Goal: Task Accomplishment & Management: Complete application form

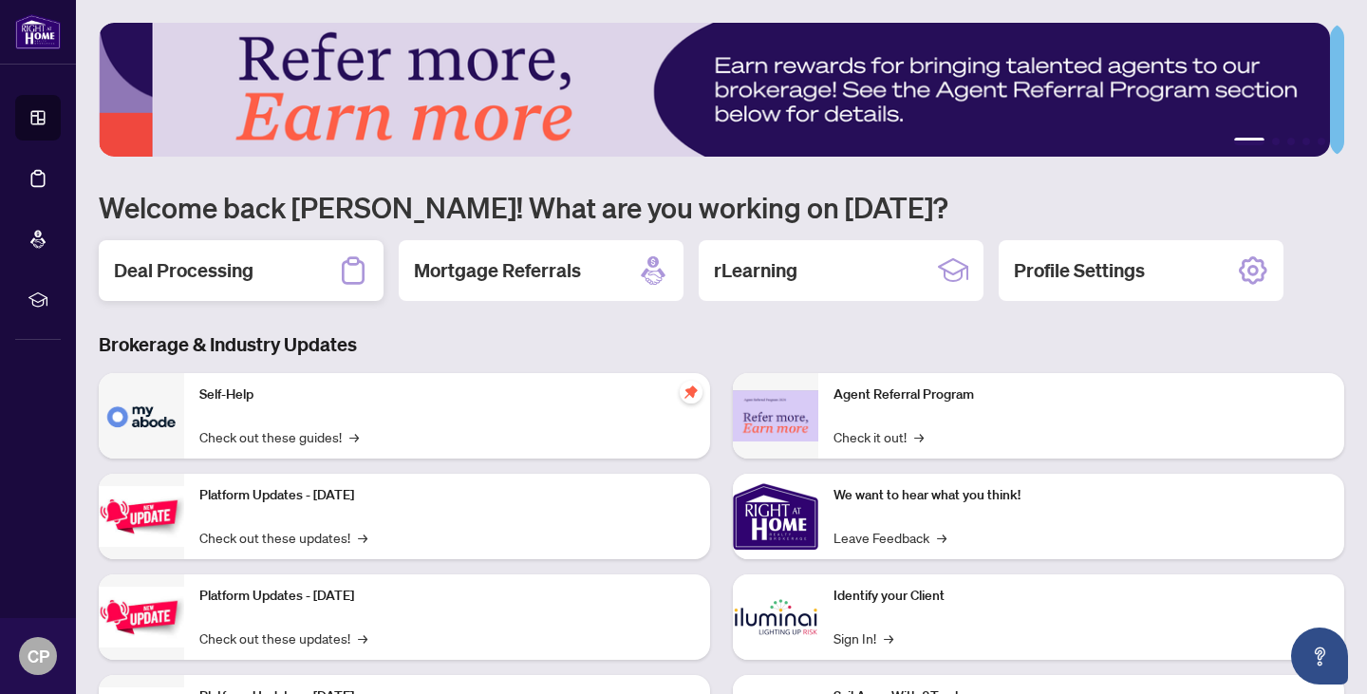
click at [287, 265] on div "Deal Processing" at bounding box center [241, 270] width 285 height 61
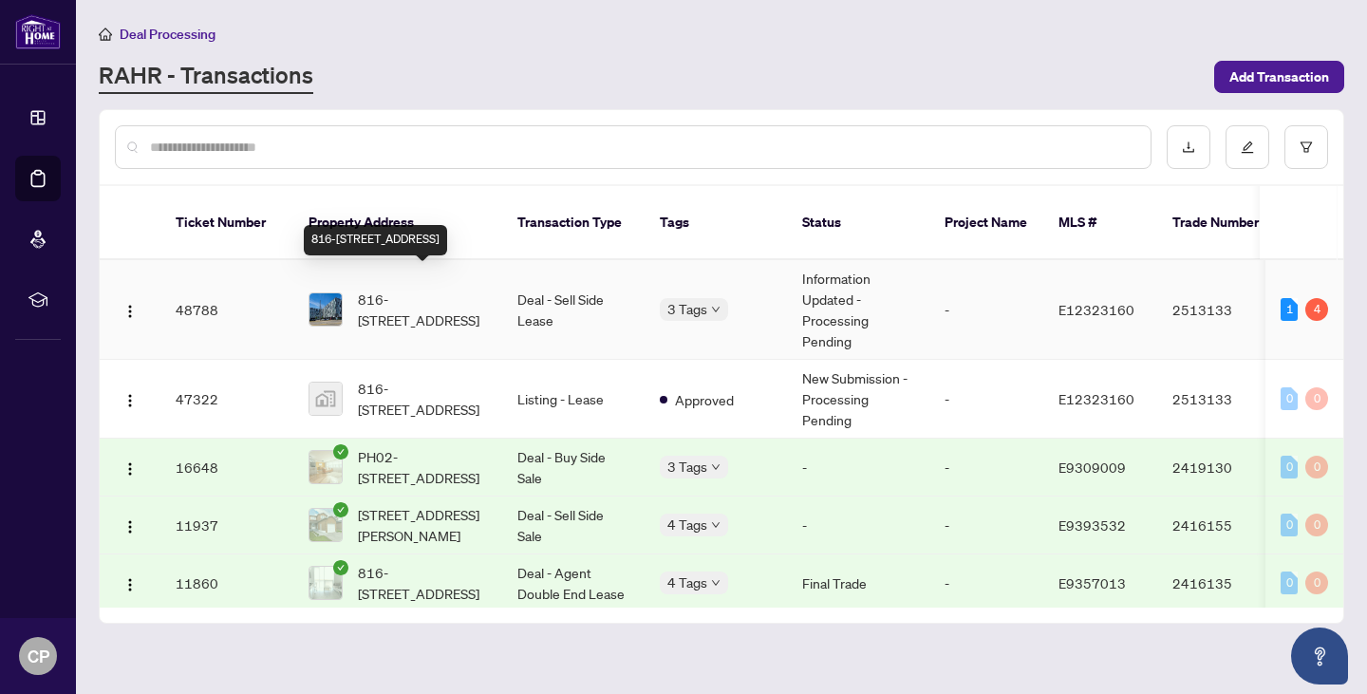
click at [431, 294] on span "816-[STREET_ADDRESS]" at bounding box center [422, 310] width 129 height 42
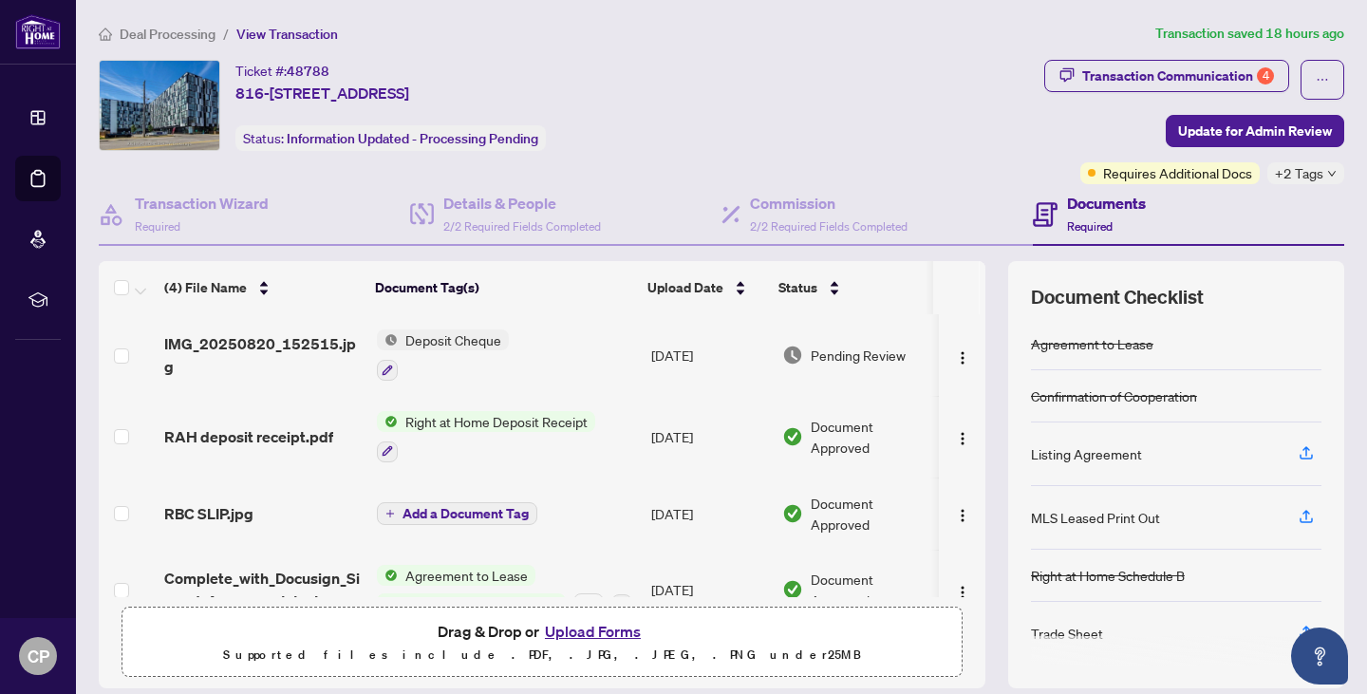
scroll to position [7, 0]
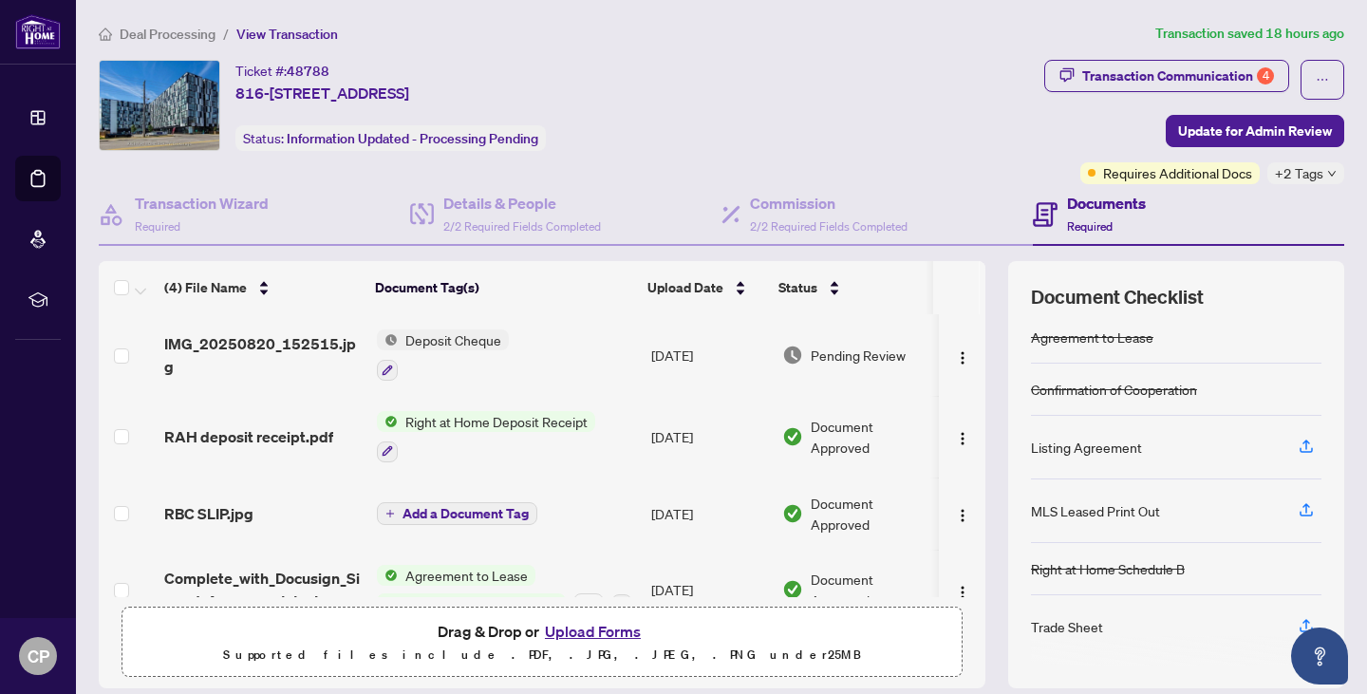
click at [1060, 636] on div at bounding box center [1176, 651] width 290 height 30
click at [1298, 624] on icon "button" at bounding box center [1306, 625] width 17 height 17
click at [1155, 180] on span "Requires Additional Docs" at bounding box center [1177, 172] width 149 height 21
click at [1143, 168] on span "Requires Additional Docs" at bounding box center [1177, 172] width 149 height 21
click at [1301, 173] on span "+2 Tags" at bounding box center [1299, 173] width 48 height 22
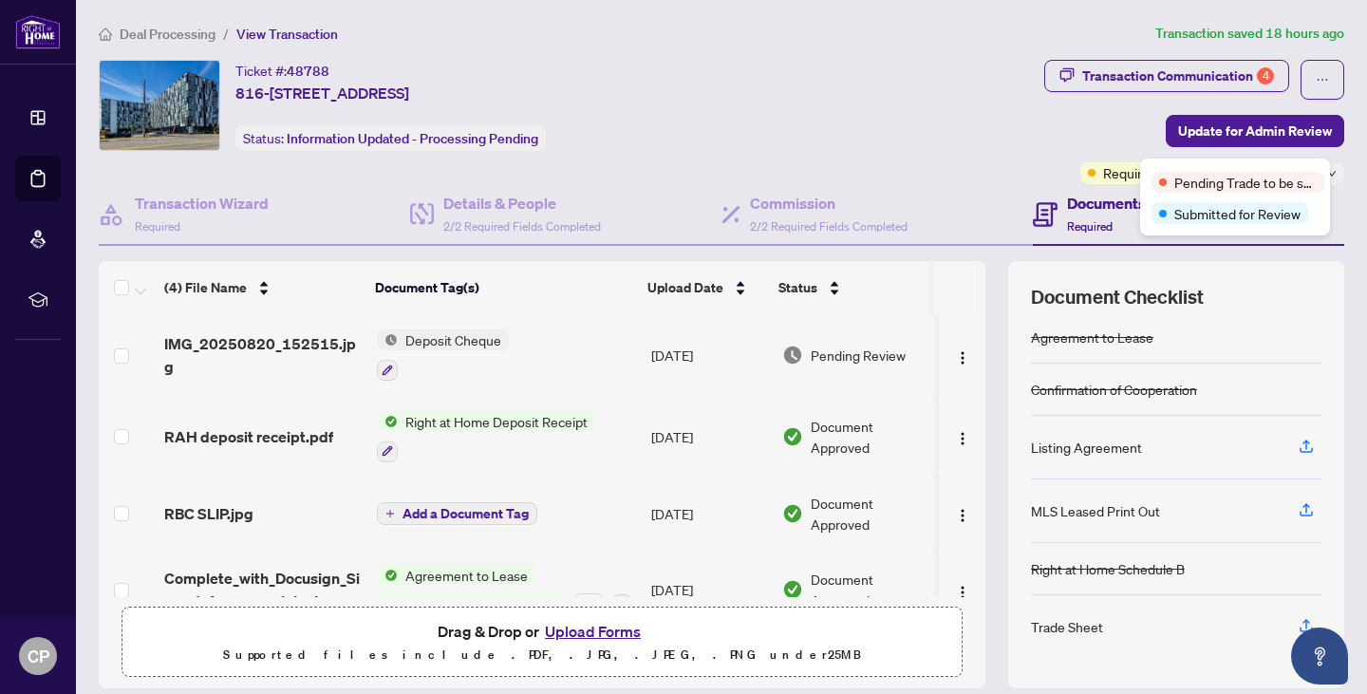
click at [876, 100] on div "Ticket #: 48788 816-[STREET_ADDRESS] Status: Information Updated - Processing P…" at bounding box center [568, 105] width 938 height 91
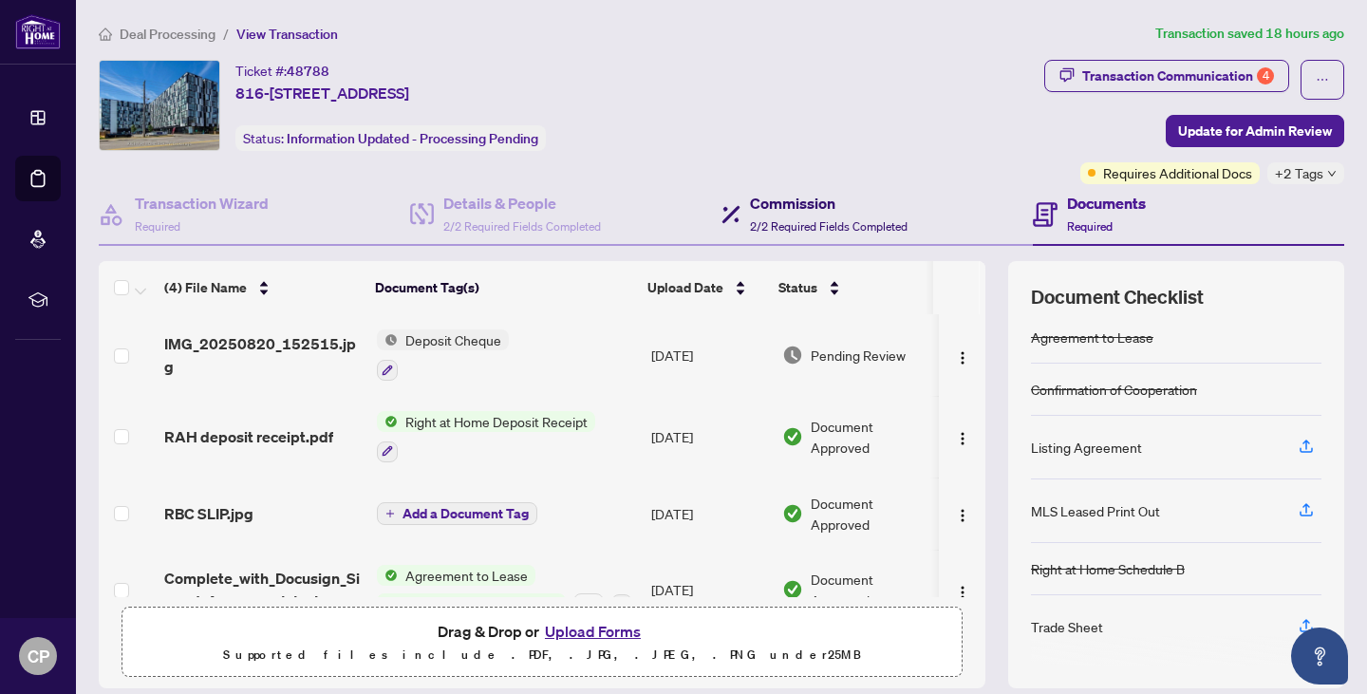
click at [755, 231] on span "2/2 Required Fields Completed" at bounding box center [829, 226] width 158 height 14
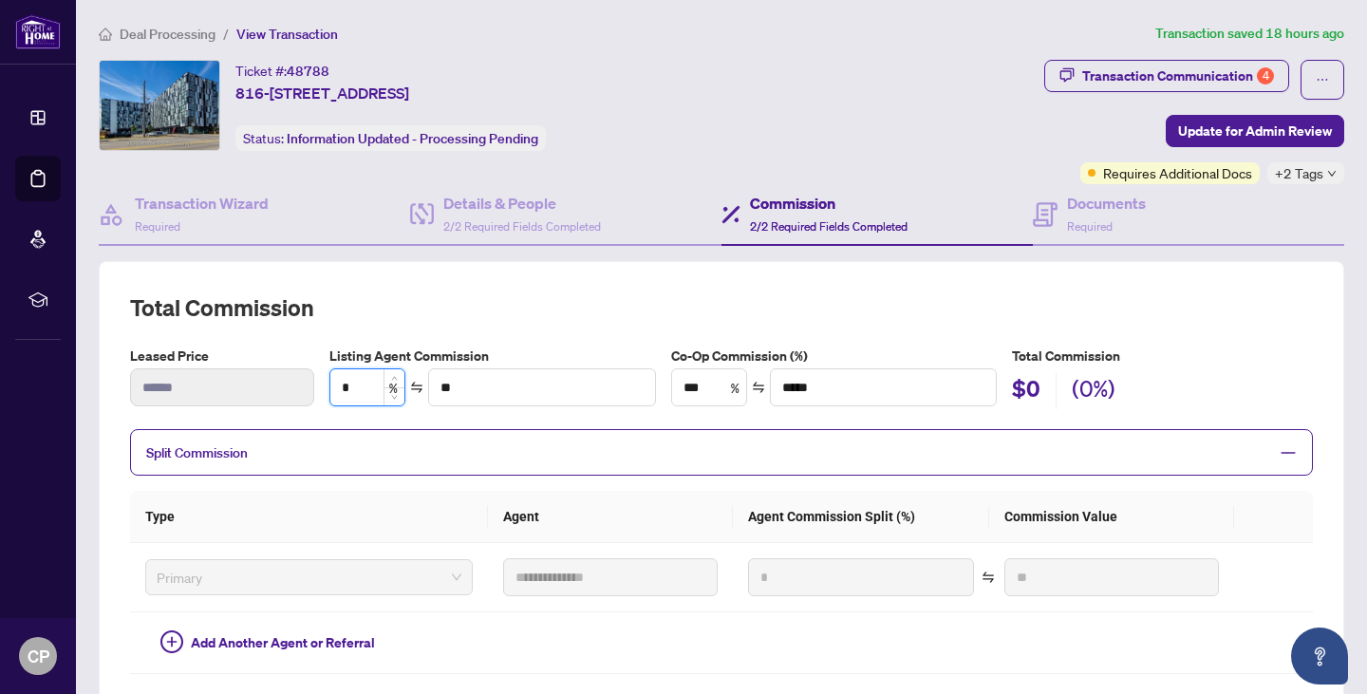
click at [352, 386] on input "*" at bounding box center [367, 387] width 74 height 36
type input "*"
type input "******"
type input "**"
type input "*******"
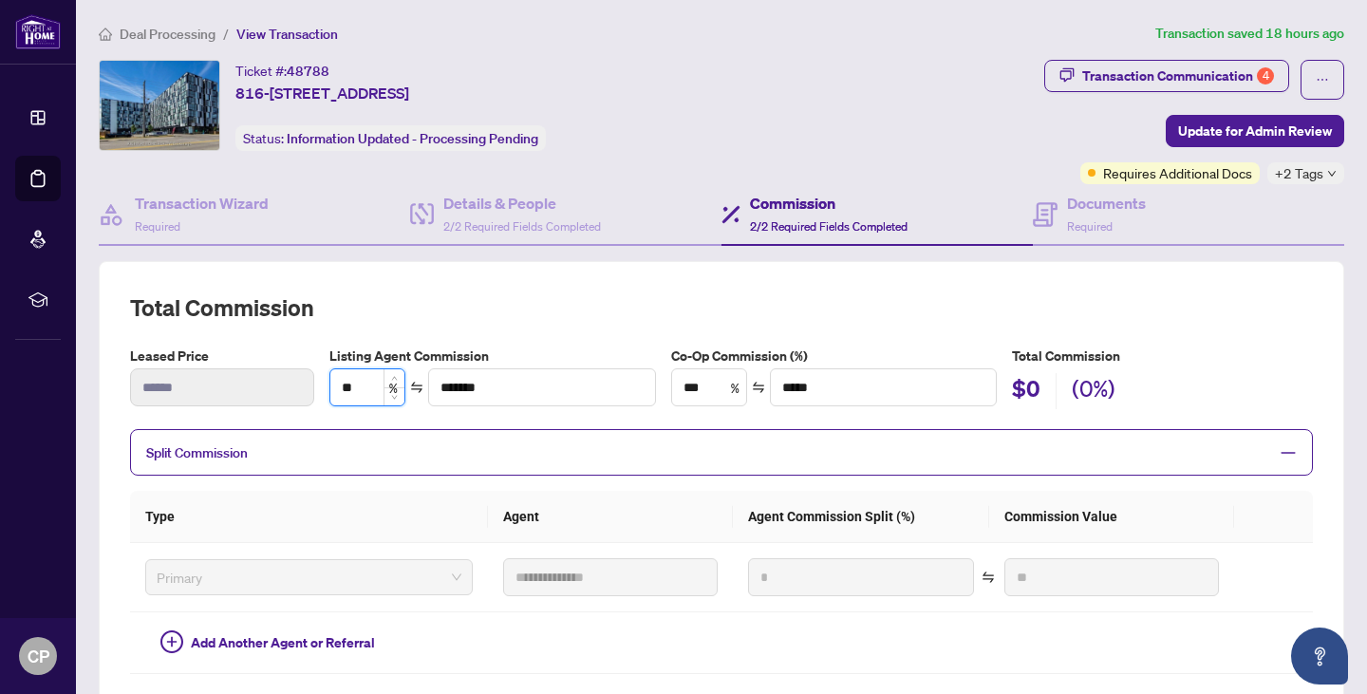
type input "*"
type input "******"
type input "**"
type input "******"
type input "**"
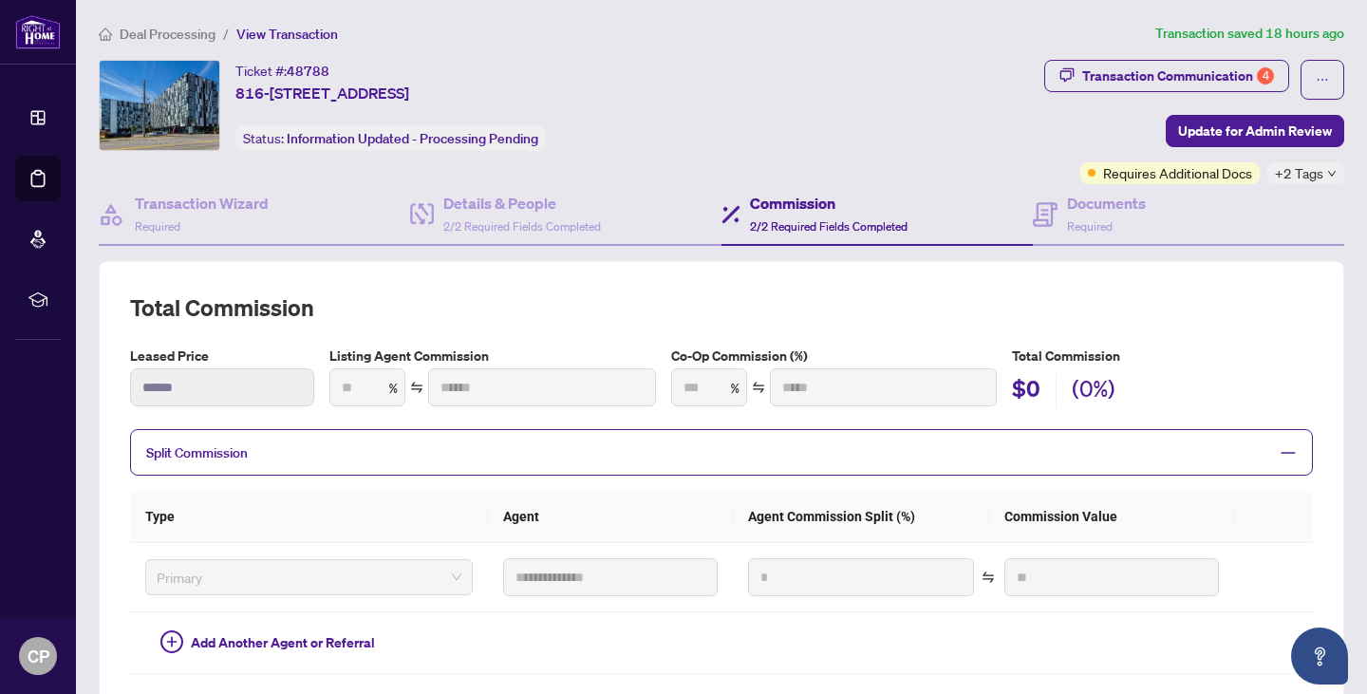
type input "***"
type input "******"
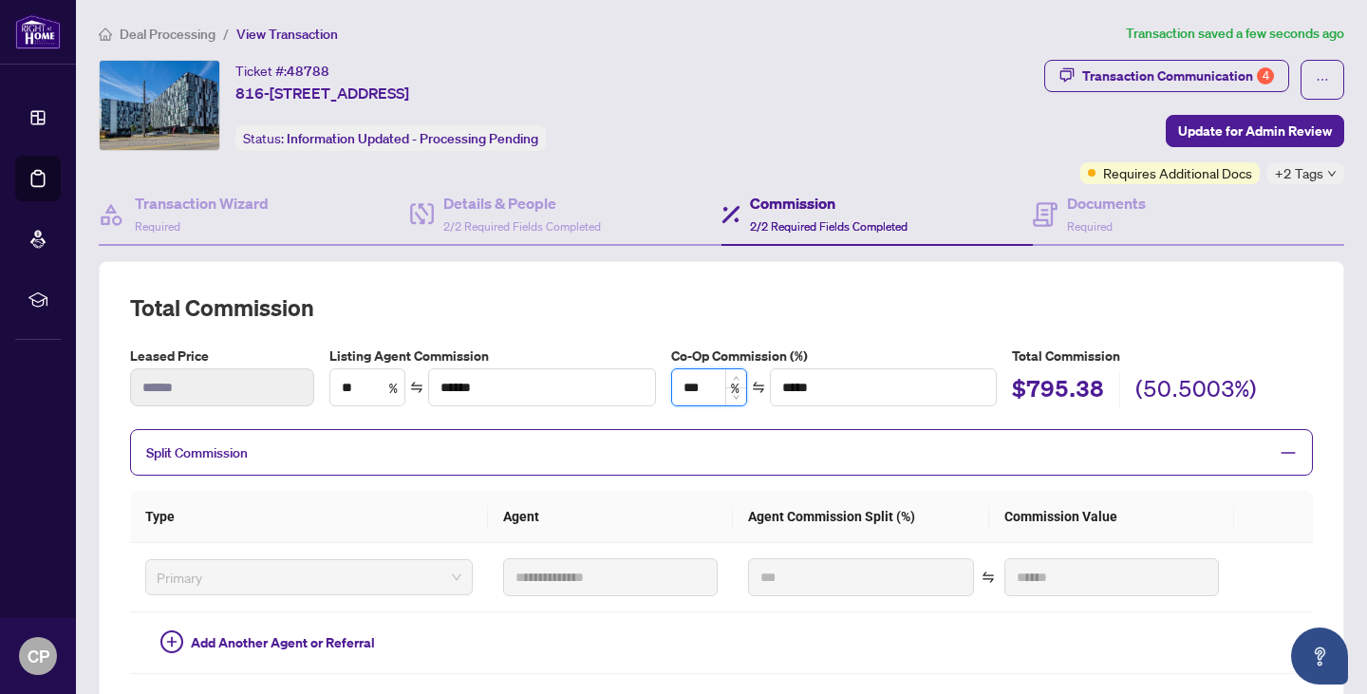
click at [706, 383] on input "***" at bounding box center [709, 387] width 74 height 36
type input "**"
type input "*"
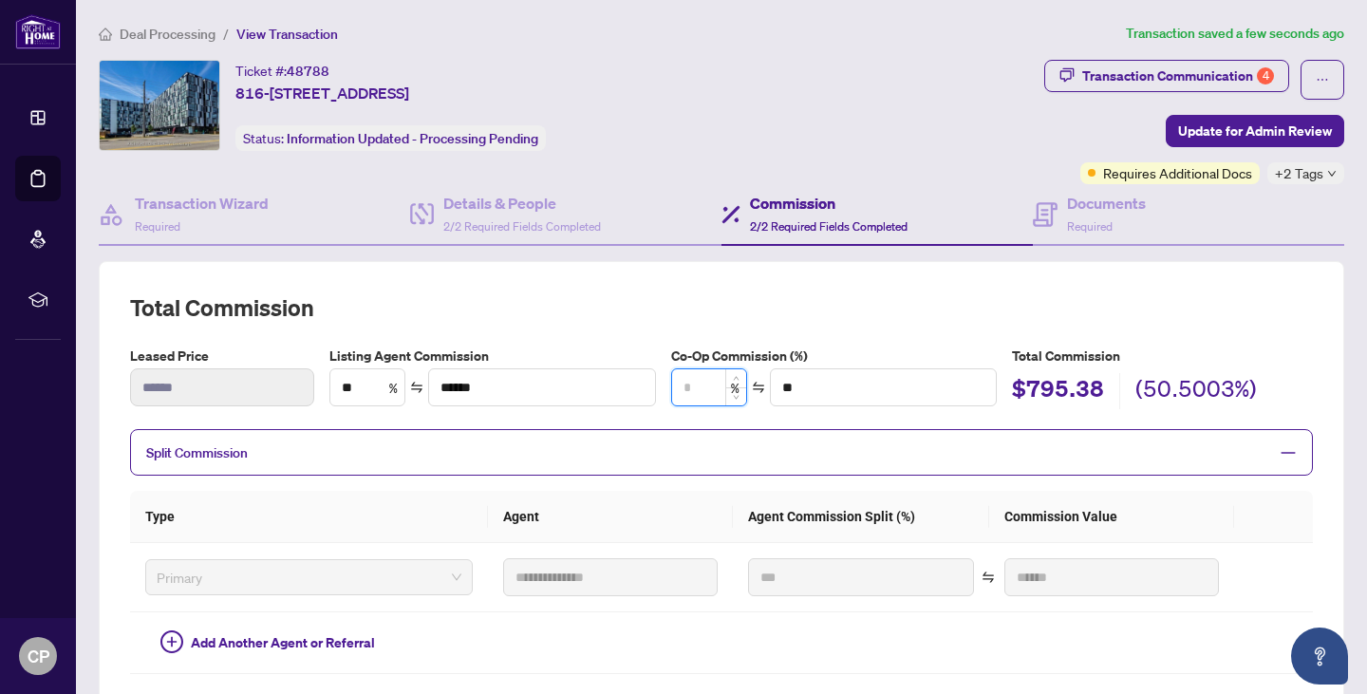
type input "******"
type input "**"
type input "******"
type input "**"
click at [1248, 138] on span "Update for Admin Review" at bounding box center [1255, 131] width 154 height 30
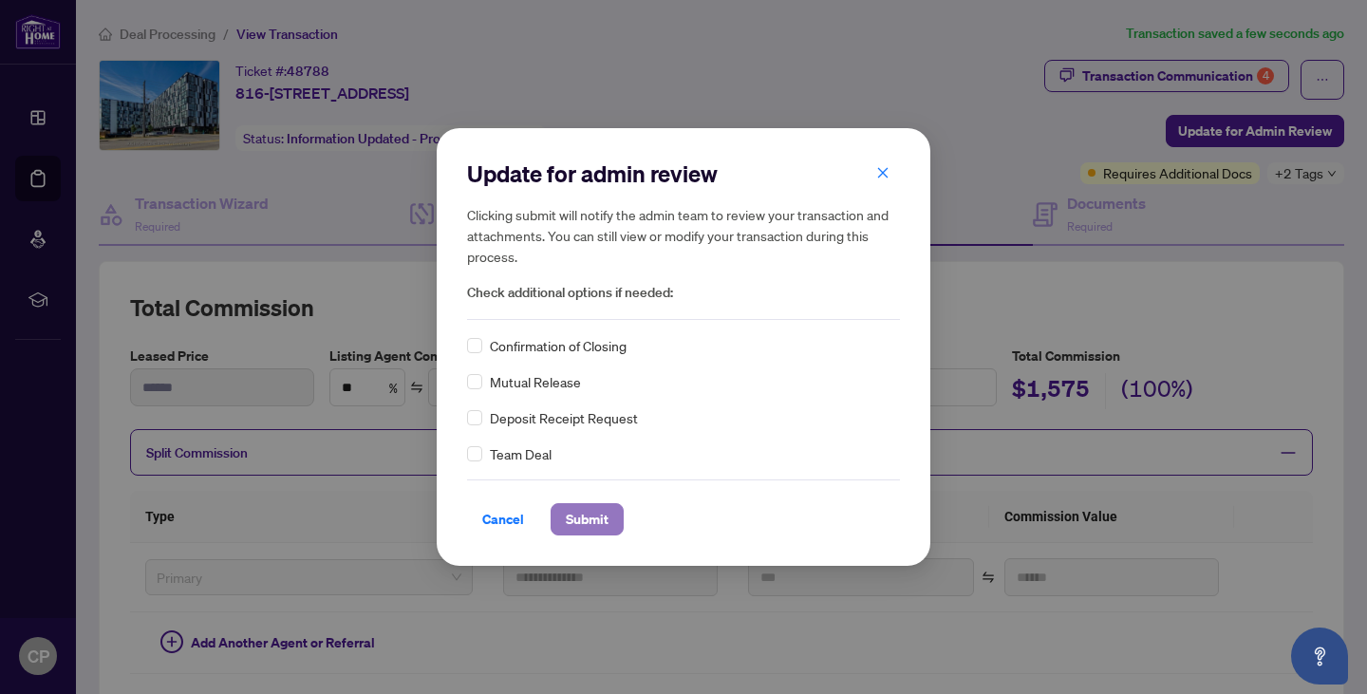
click at [613, 508] on button "Submit" at bounding box center [587, 519] width 73 height 32
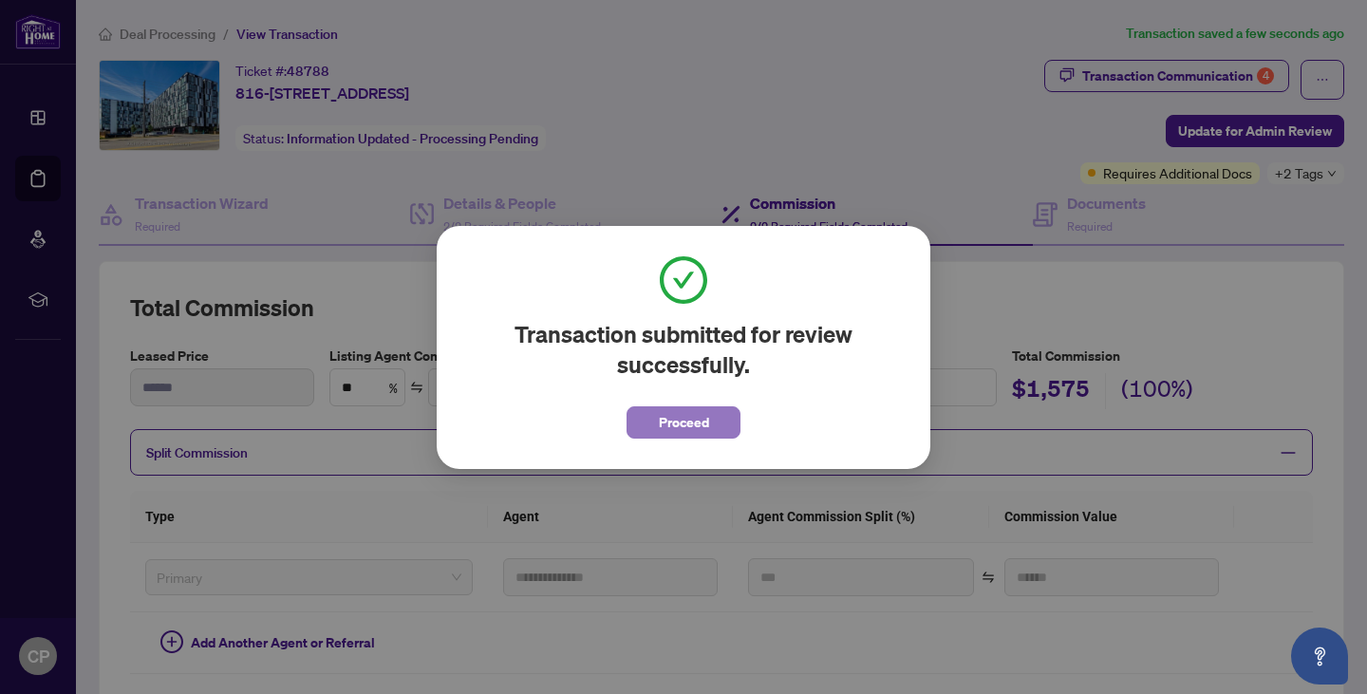
click at [700, 423] on span "Proceed" at bounding box center [684, 422] width 50 height 30
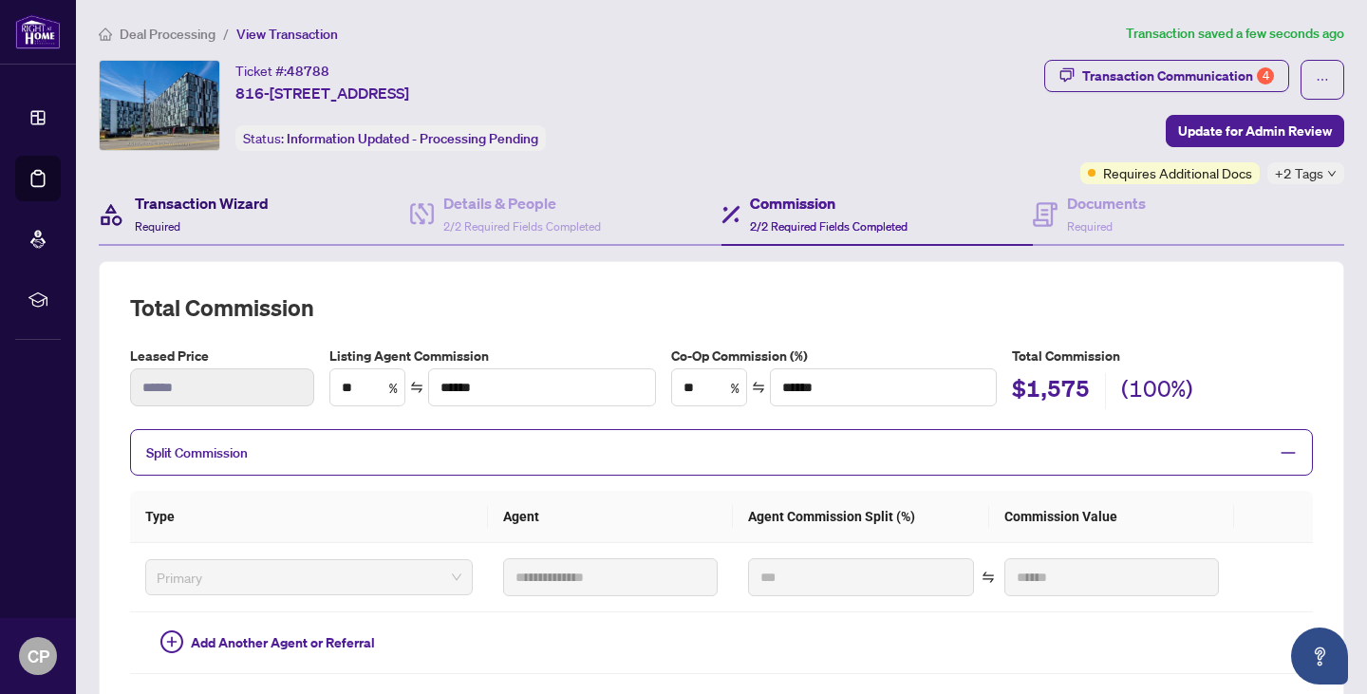
click at [230, 196] on h4 "Transaction Wizard" at bounding box center [202, 203] width 134 height 23
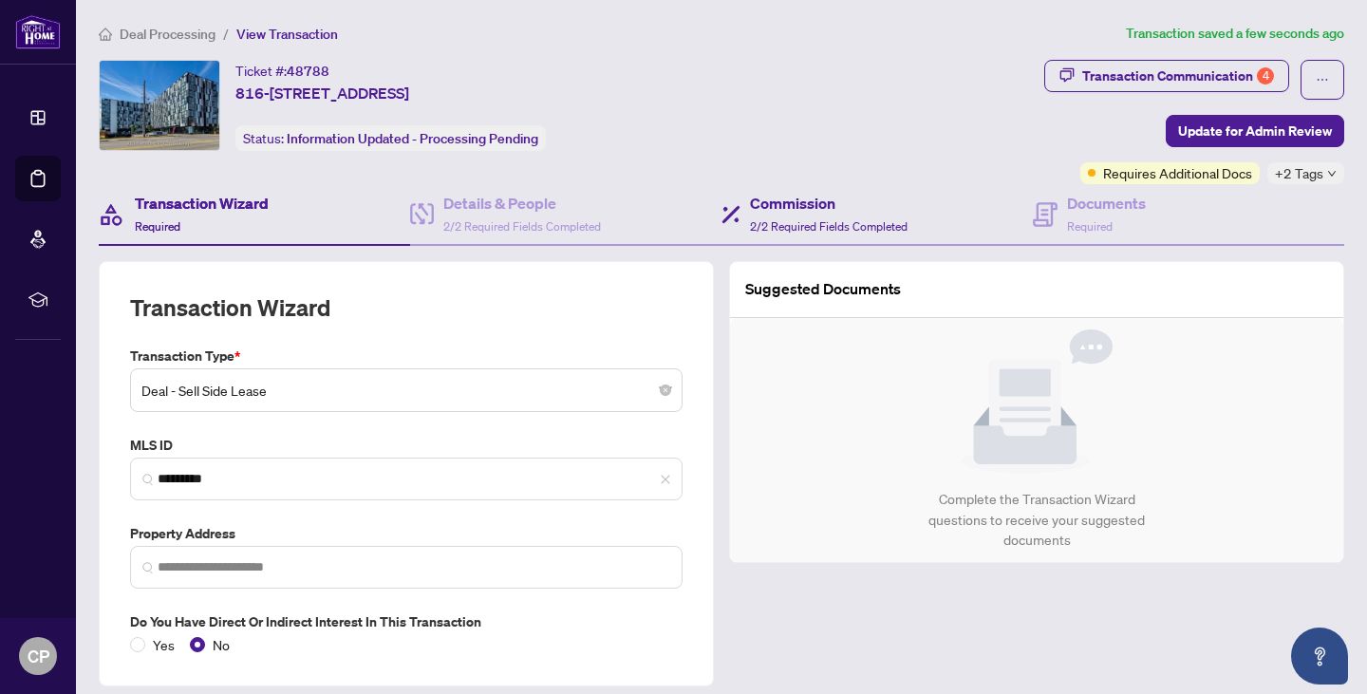
type input "**********"
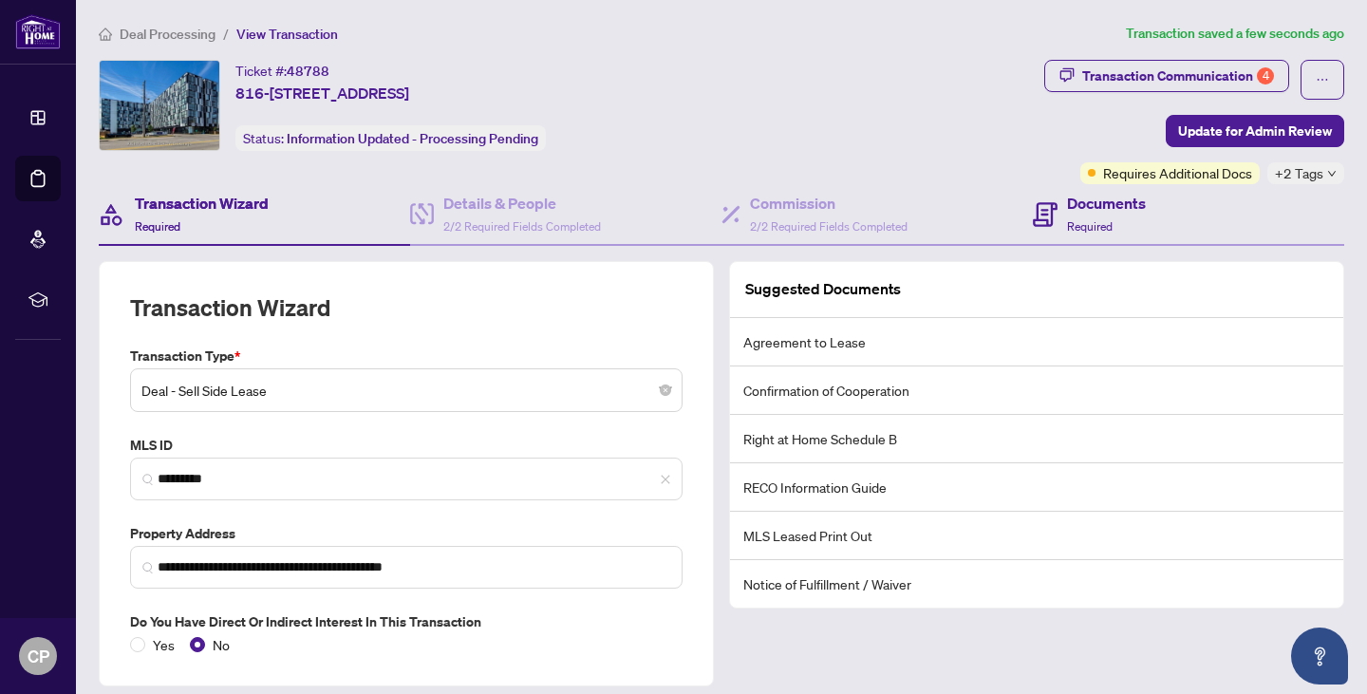
click at [1153, 228] on div "Documents Required" at bounding box center [1188, 215] width 311 height 62
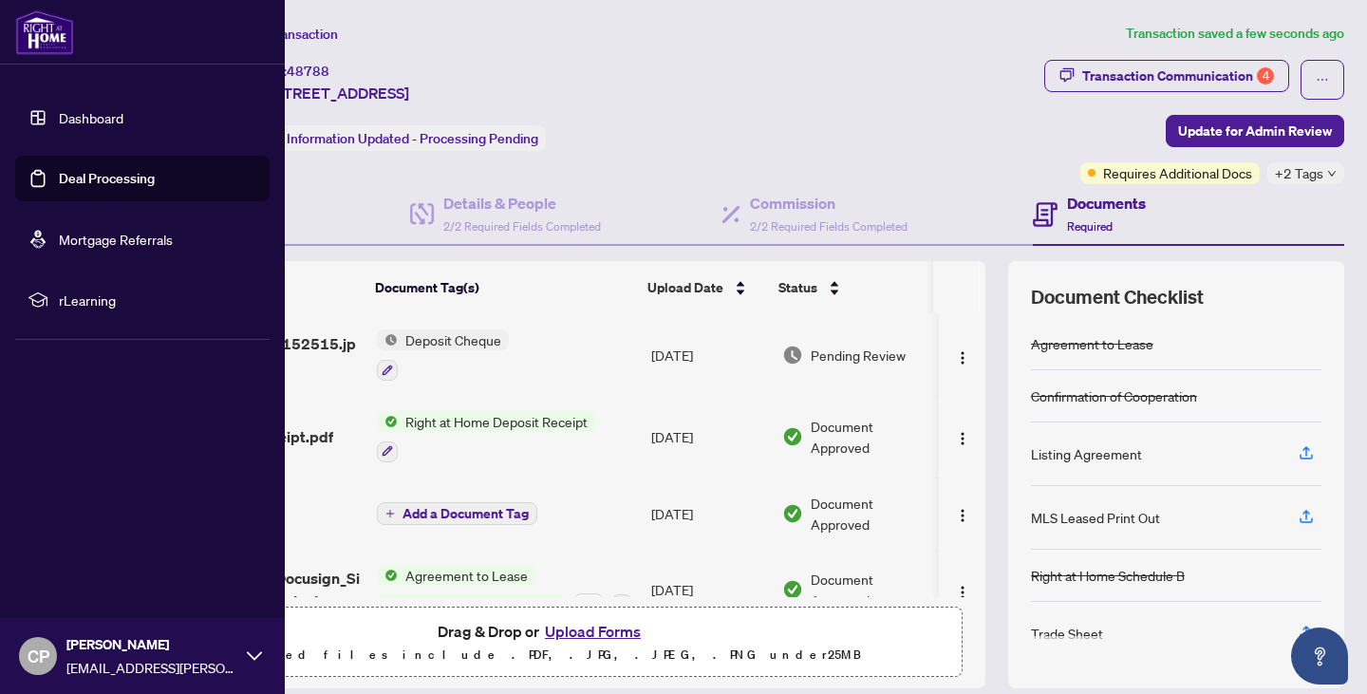
click at [86, 179] on link "Deal Processing" at bounding box center [107, 178] width 96 height 17
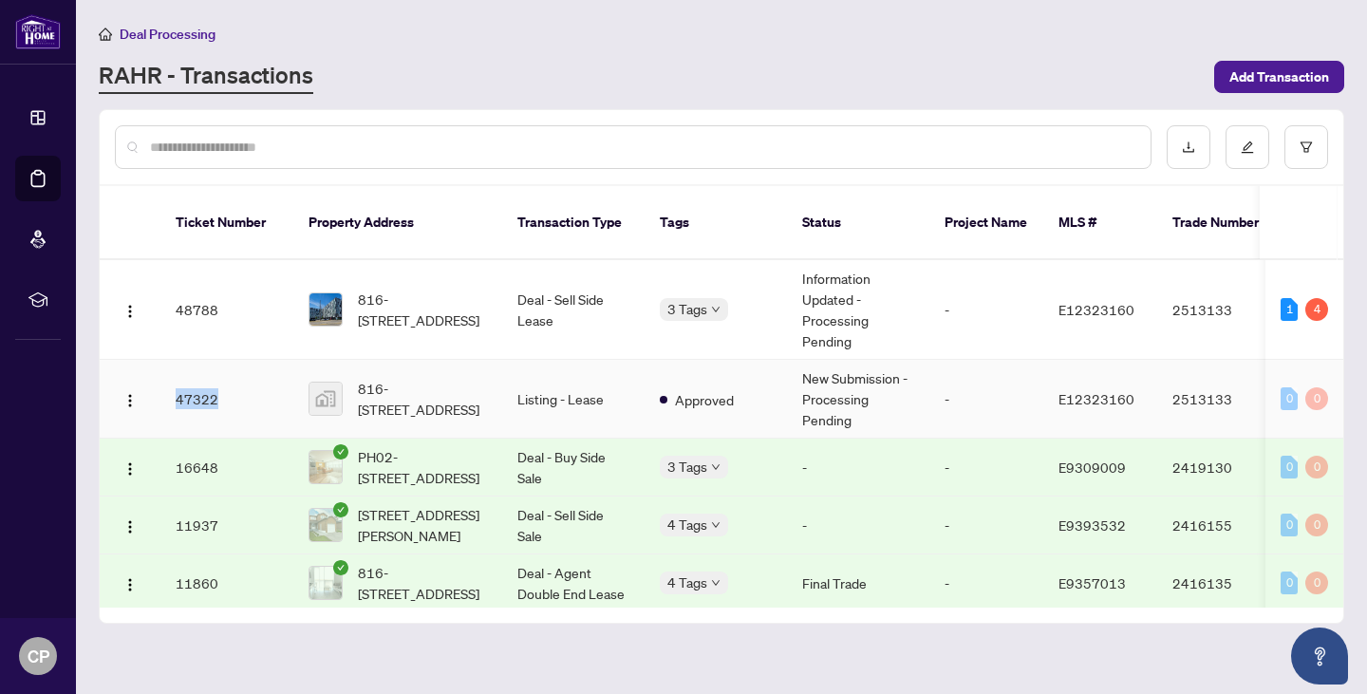
drag, startPoint x: 222, startPoint y: 384, endPoint x: 173, endPoint y: 376, distance: 50.1
click at [173, 376] on td "47322" at bounding box center [226, 399] width 133 height 79
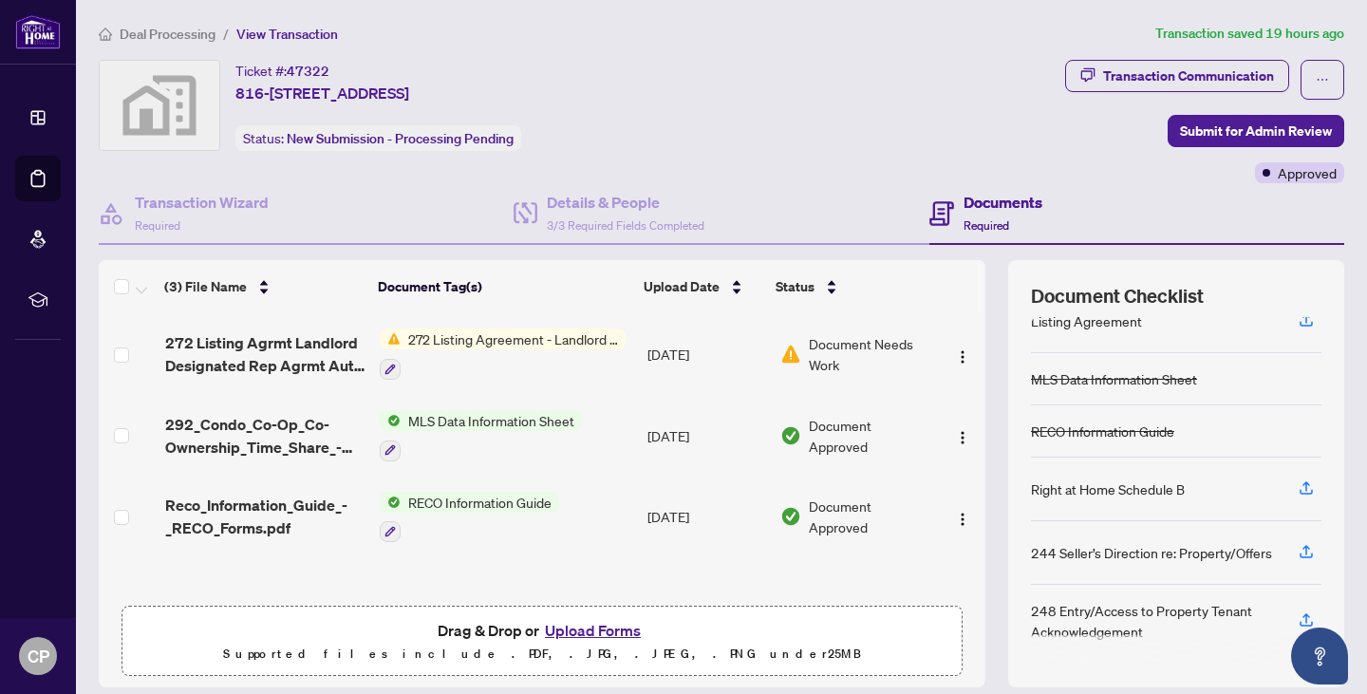
scroll to position [128, 0]
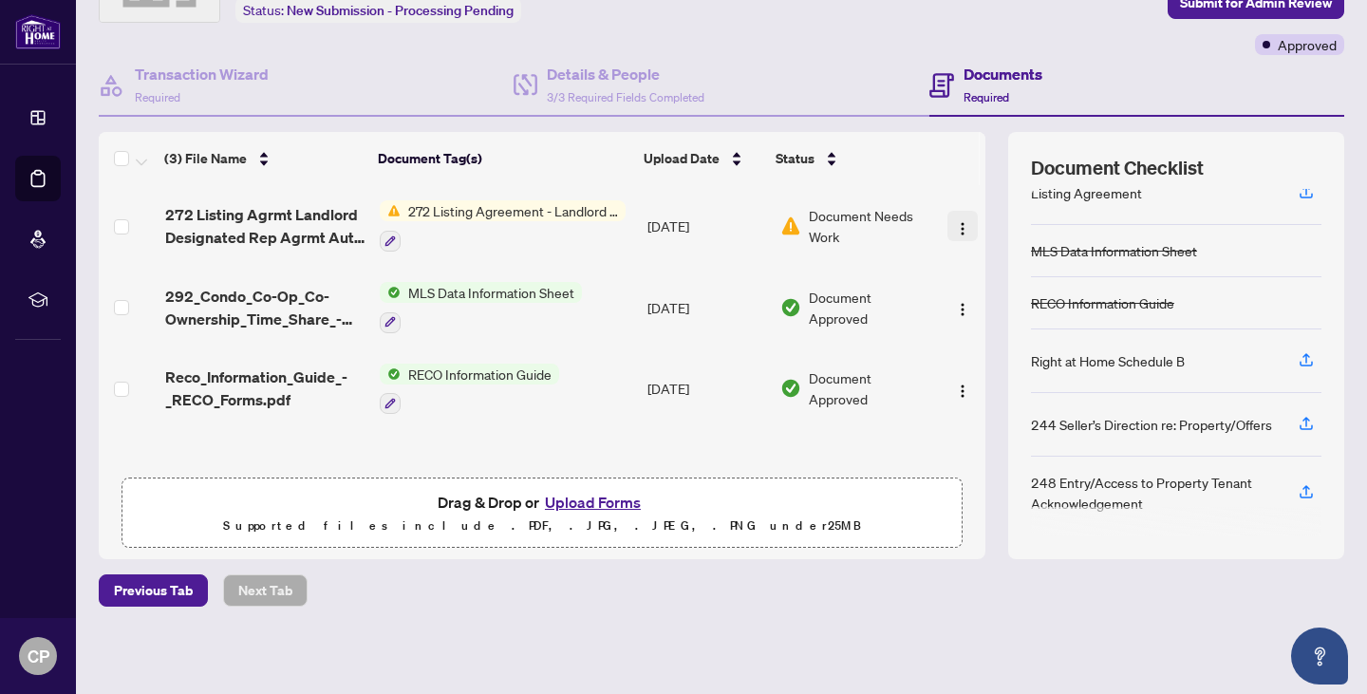
click at [955, 225] on img "button" at bounding box center [962, 228] width 15 height 15
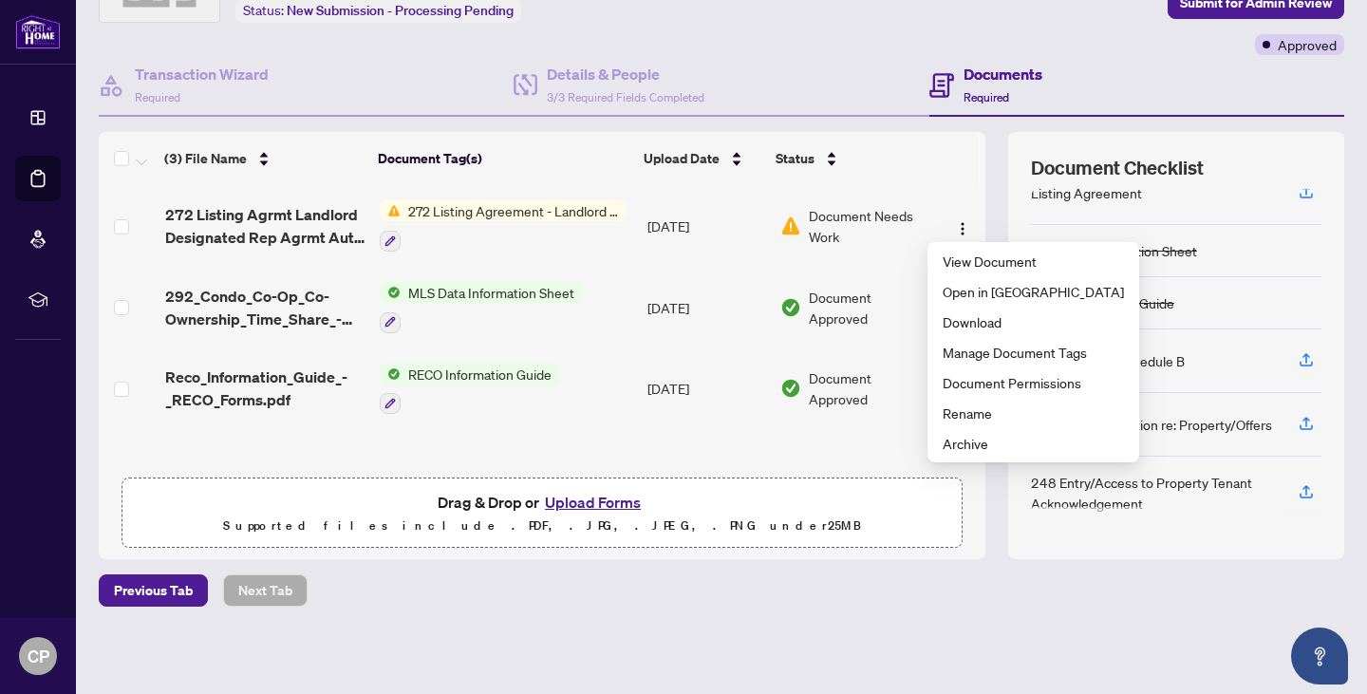
click at [847, 231] on span "Document Needs Work" at bounding box center [870, 226] width 122 height 42
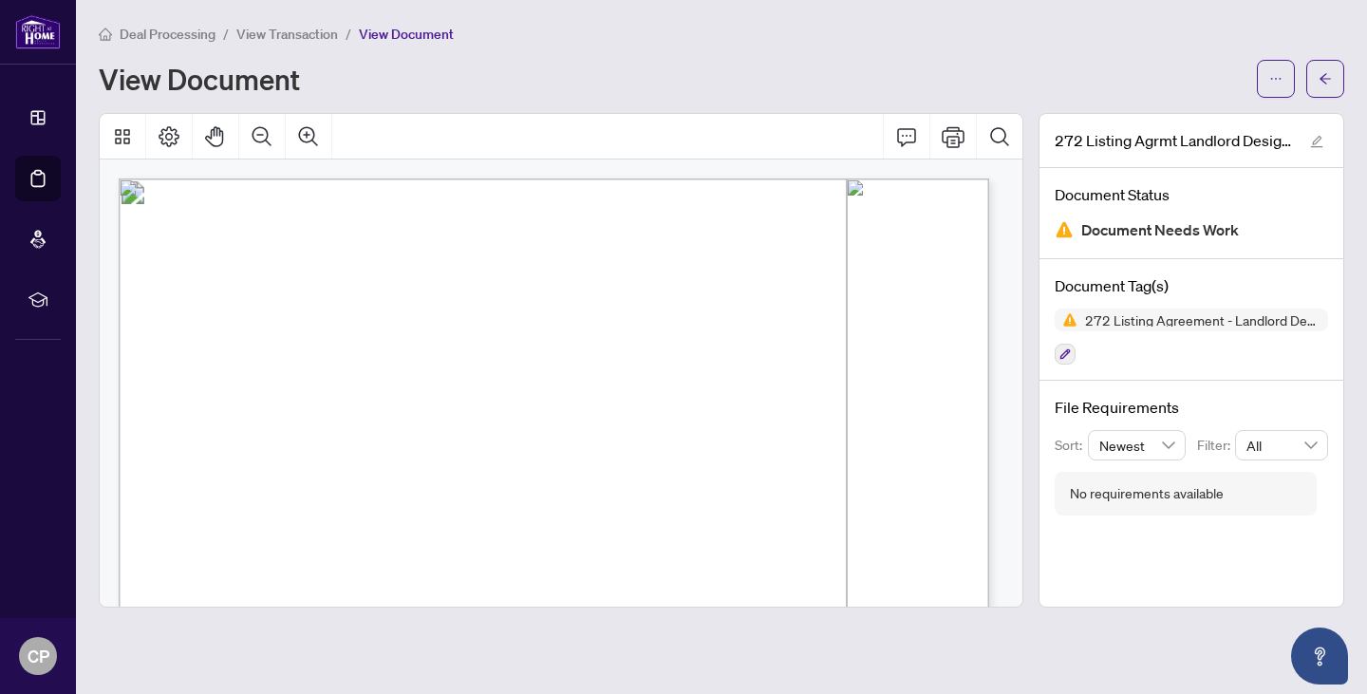
click at [1198, 315] on span "272 Listing Agreement - Landlord Designated Representation Agreement Authority …" at bounding box center [1202, 319] width 251 height 13
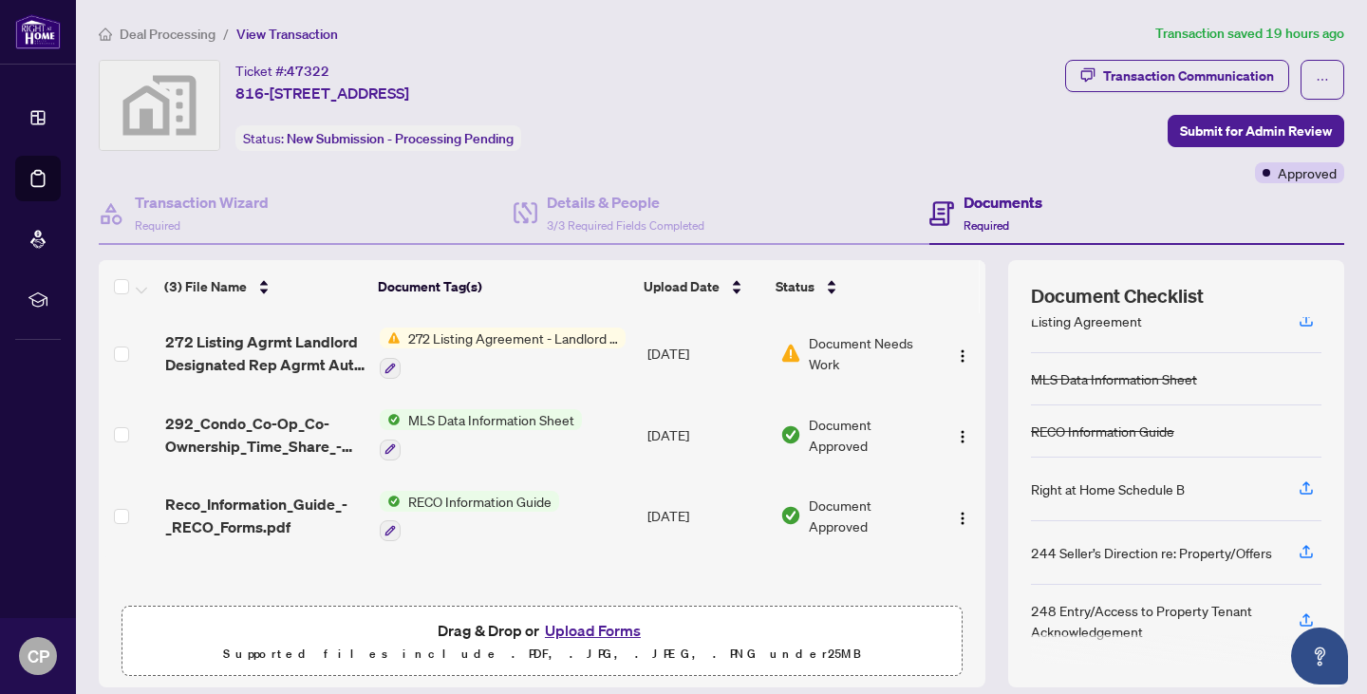
scroll to position [128, 0]
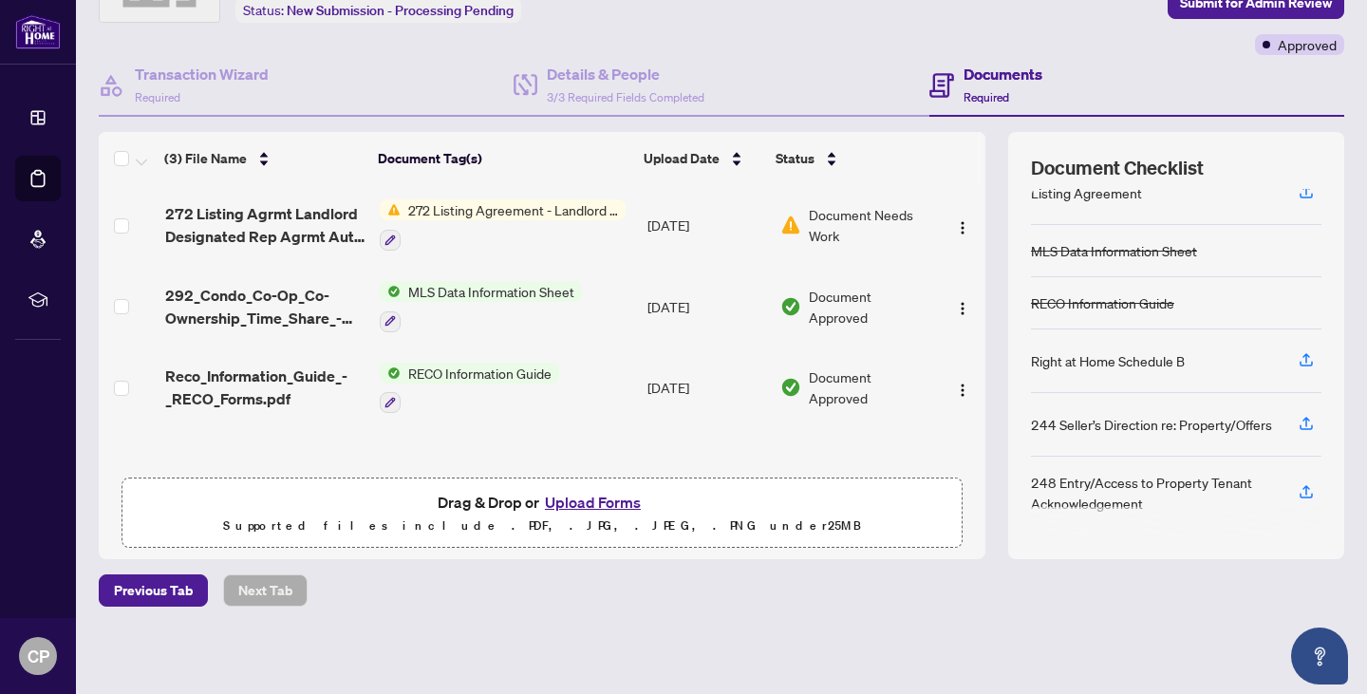
click at [842, 211] on span "Document Needs Work" at bounding box center [870, 225] width 122 height 42
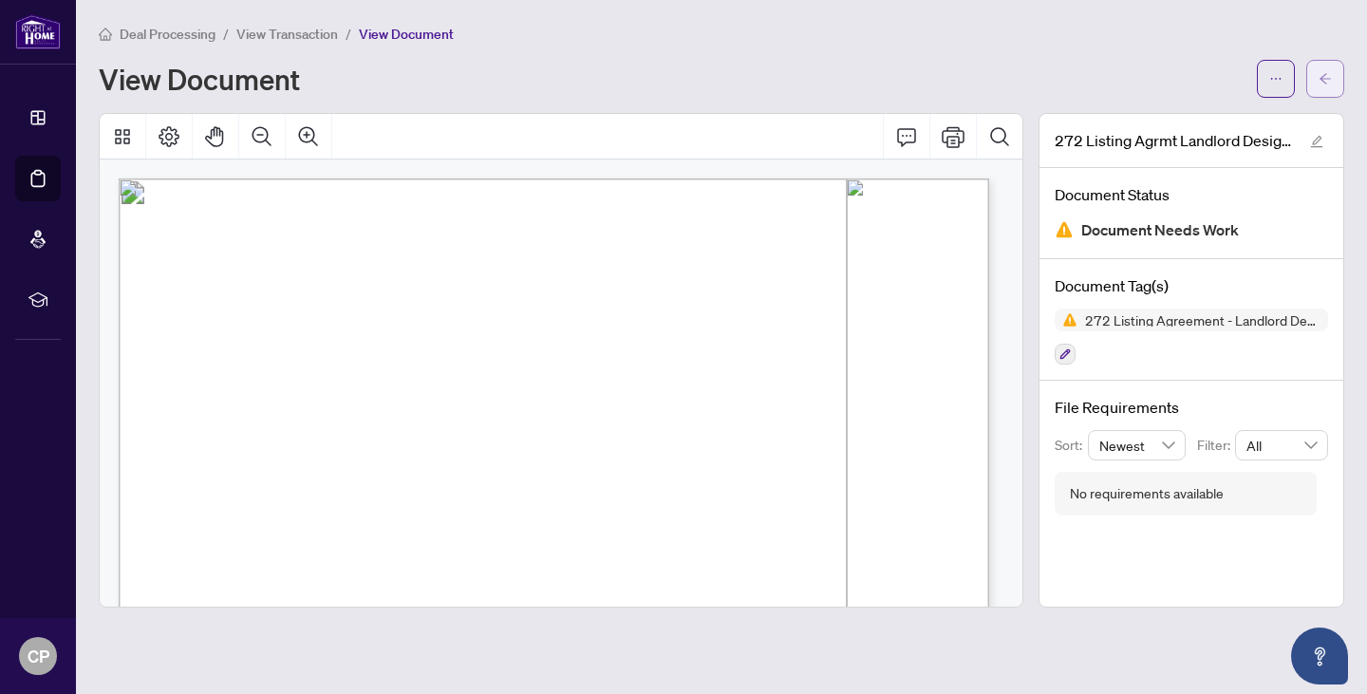
click at [1307, 77] on button "button" at bounding box center [1325, 79] width 38 height 38
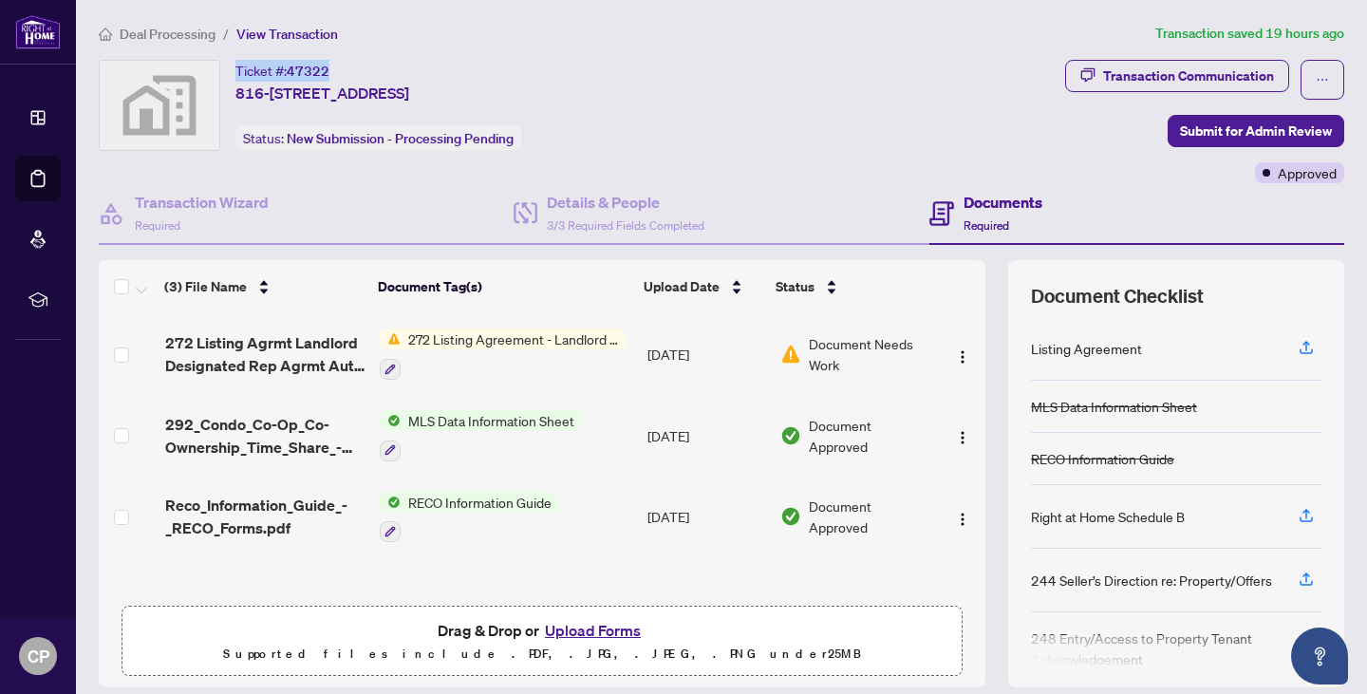
drag, startPoint x: 331, startPoint y: 65, endPoint x: 233, endPoint y: 69, distance: 98.8
click at [233, 69] on div "Ticket #: 47322 816-[STREET_ADDRESS] Status: New Submission - Processing Pending" at bounding box center [578, 105] width 959 height 91
copy div "Ticket #: 47322"
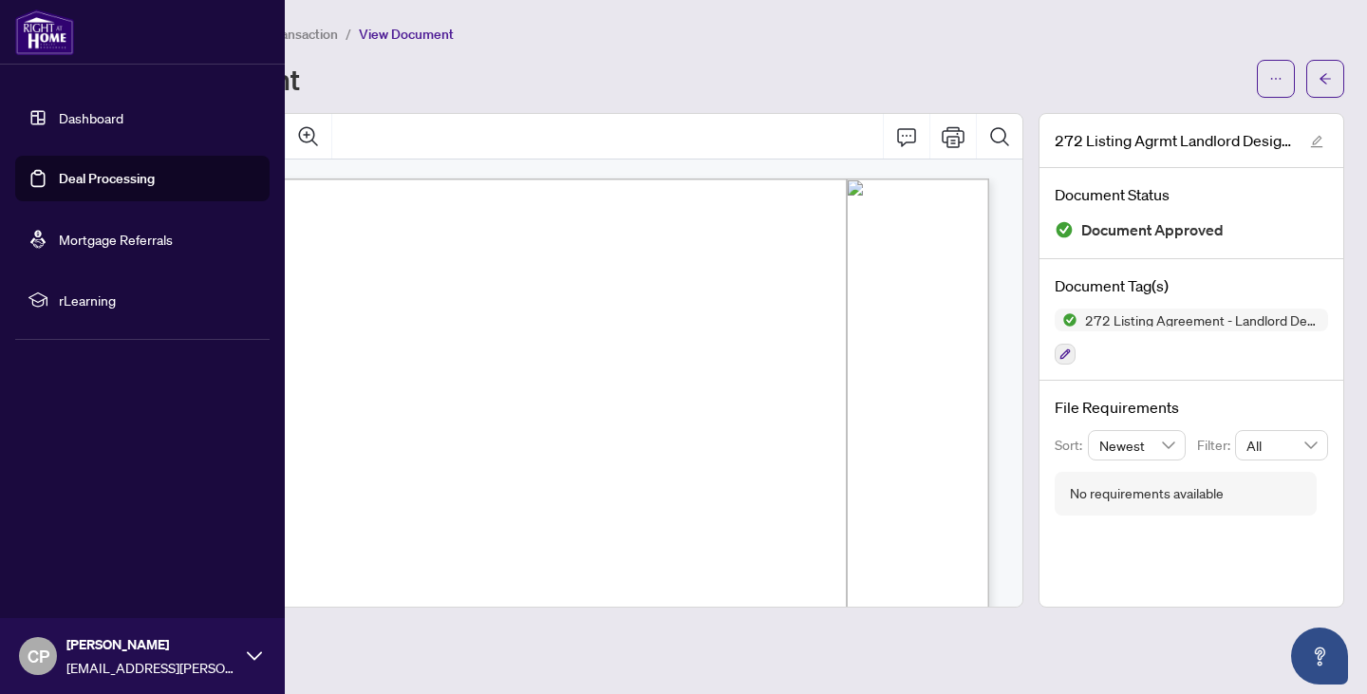
click at [91, 126] on link "Dashboard" at bounding box center [91, 117] width 65 height 17
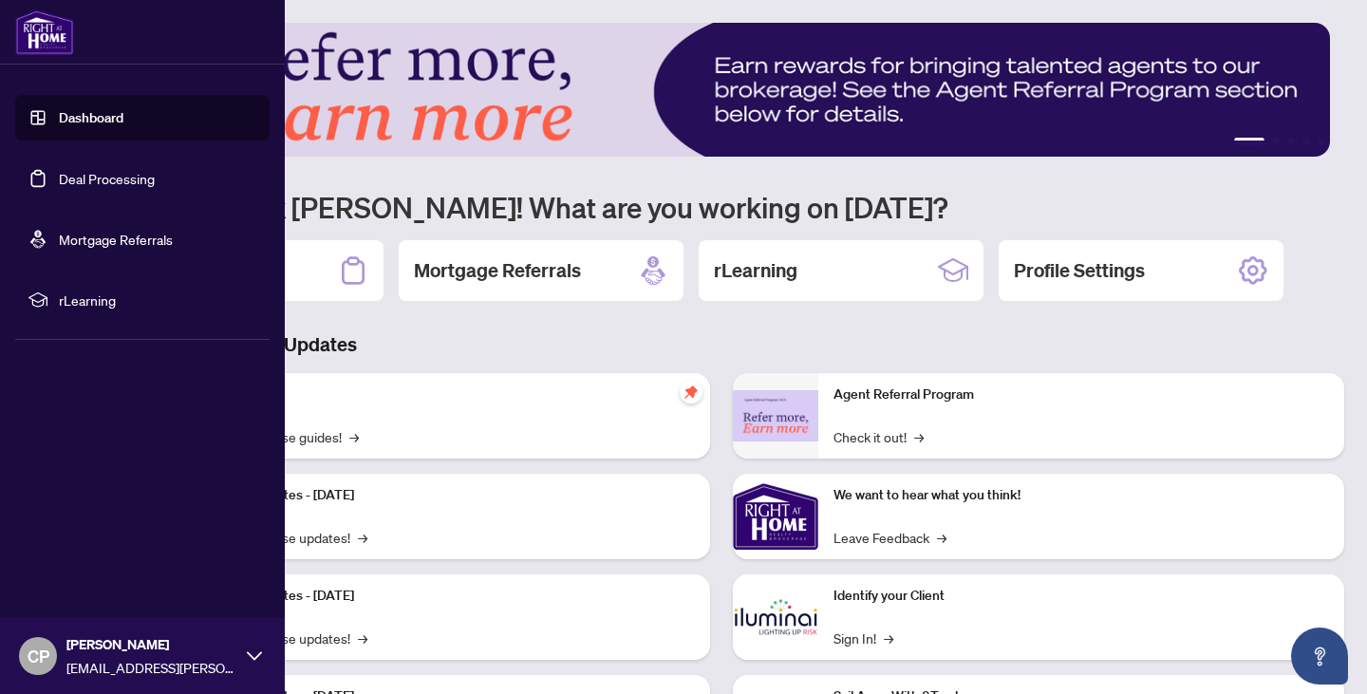
click at [85, 187] on link "Deal Processing" at bounding box center [107, 178] width 96 height 17
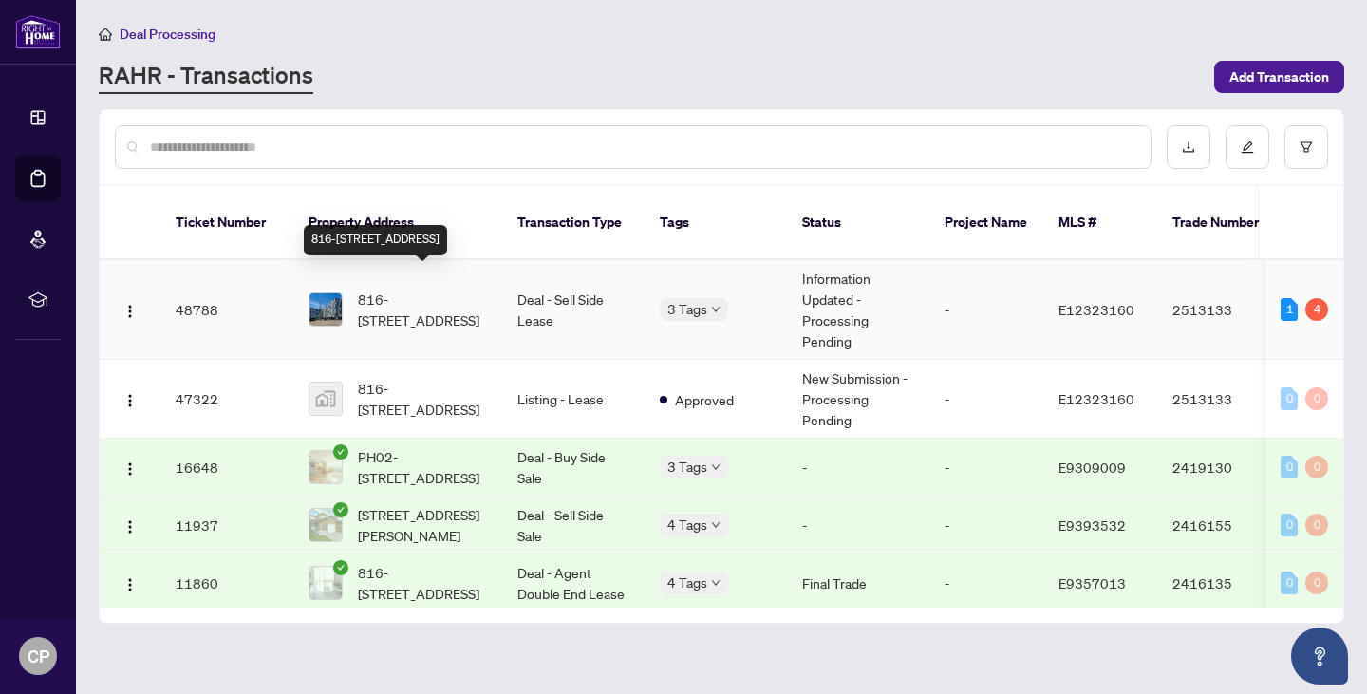
click at [441, 289] on span "816-[STREET_ADDRESS]" at bounding box center [422, 310] width 129 height 42
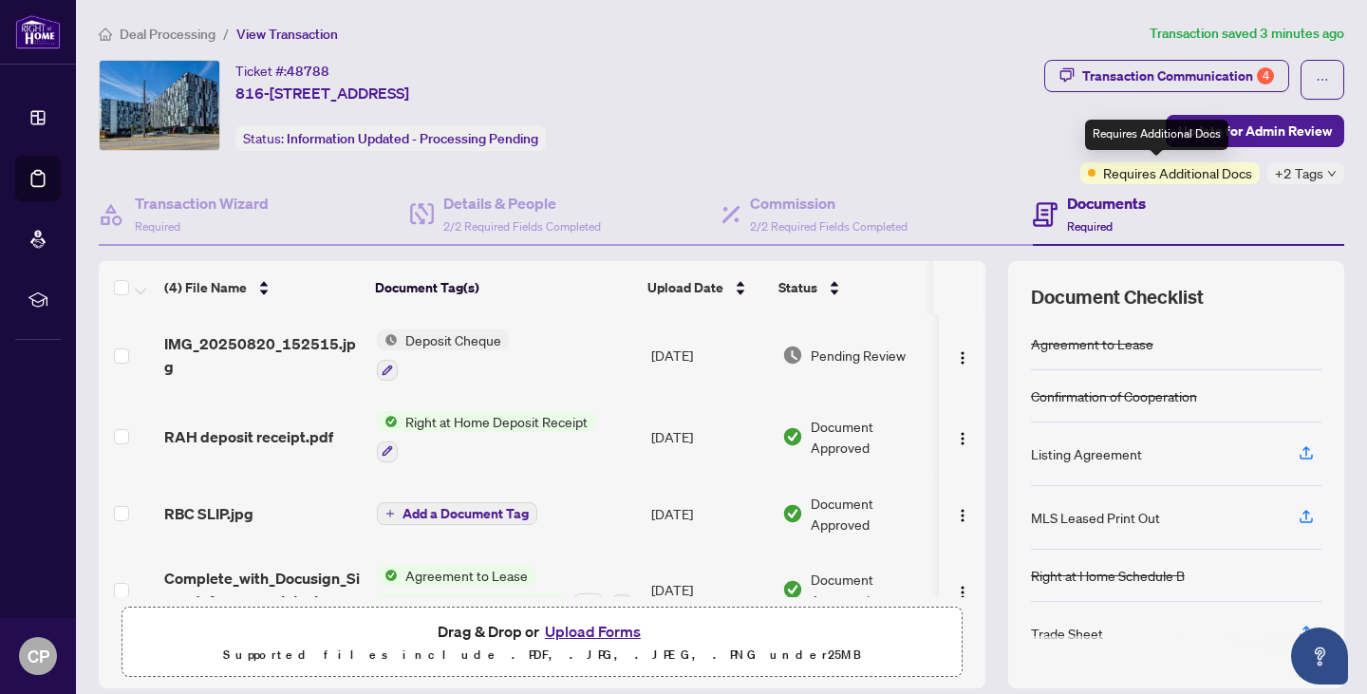
click at [1203, 167] on span "Requires Additional Docs" at bounding box center [1177, 172] width 149 height 21
click at [1316, 185] on div "Documents Required" at bounding box center [1188, 215] width 311 height 62
click at [1310, 179] on div "+2 Tags" at bounding box center [1305, 173] width 77 height 22
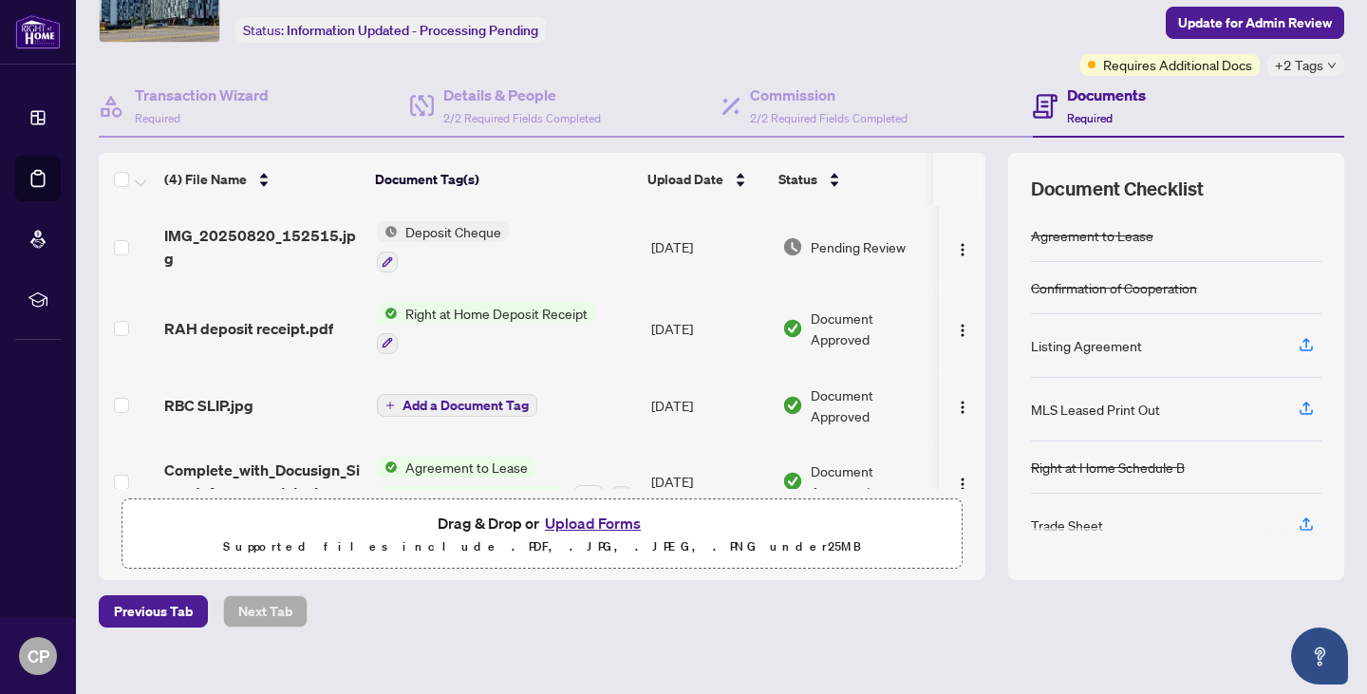
scroll to position [129, 0]
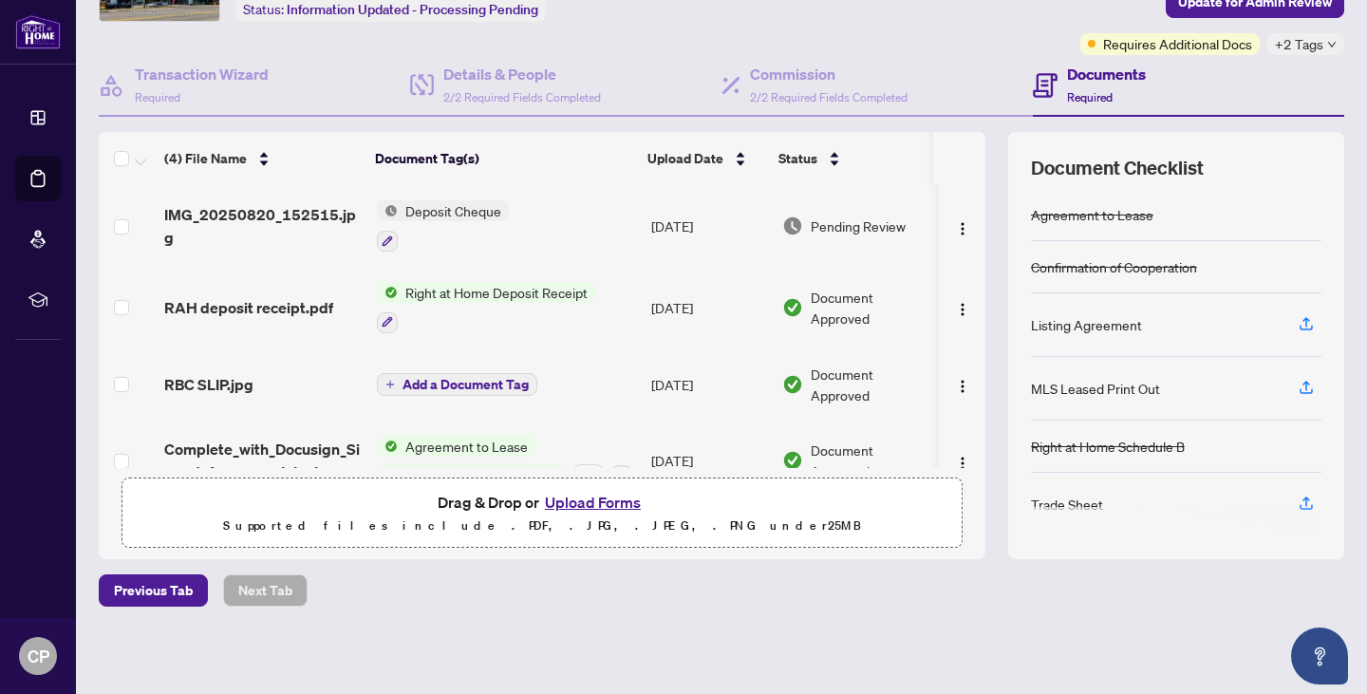
click at [1246, 336] on div "Listing Agreement" at bounding box center [1176, 325] width 290 height 64
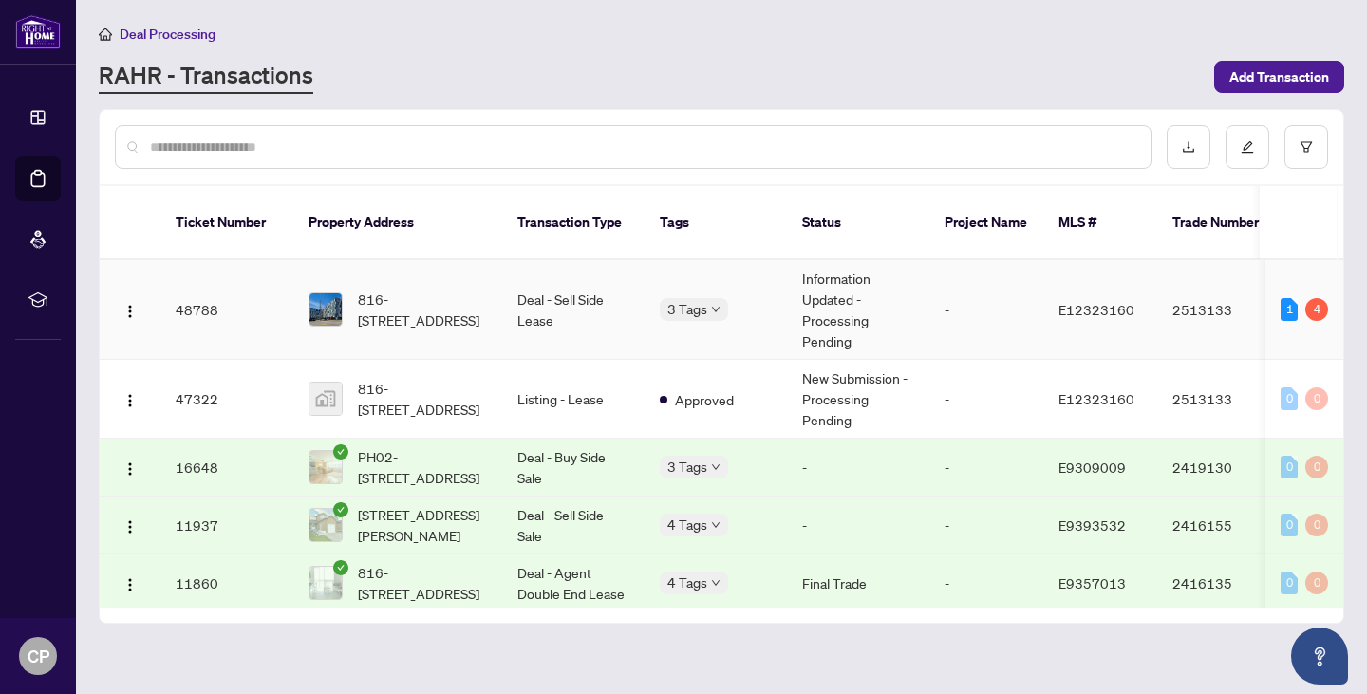
click at [433, 260] on td "816-[STREET_ADDRESS]" at bounding box center [397, 310] width 209 height 100
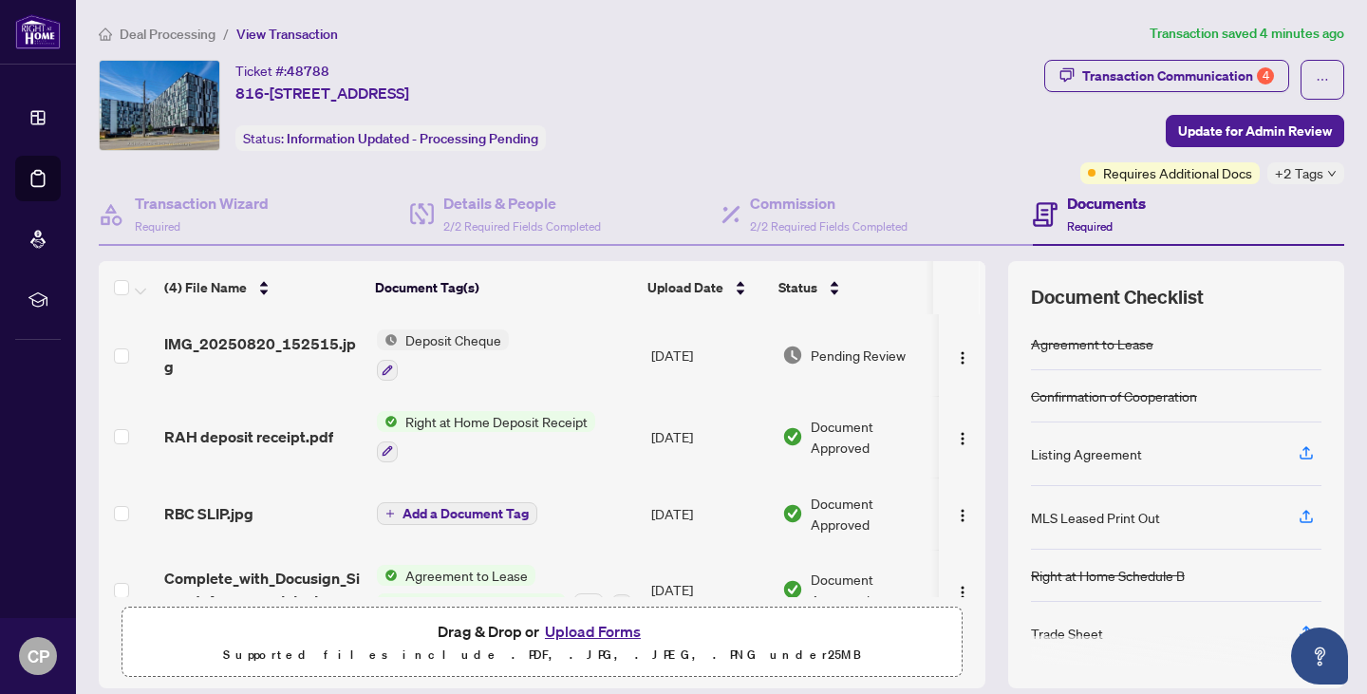
drag, startPoint x: 971, startPoint y: 475, endPoint x: 977, endPoint y: 564, distance: 89.4
click at [977, 564] on div "(4) File Name Document Tag(s) Upload Date Status IMG_20250820_152515.jpg Deposi…" at bounding box center [721, 474] width 1245 height 427
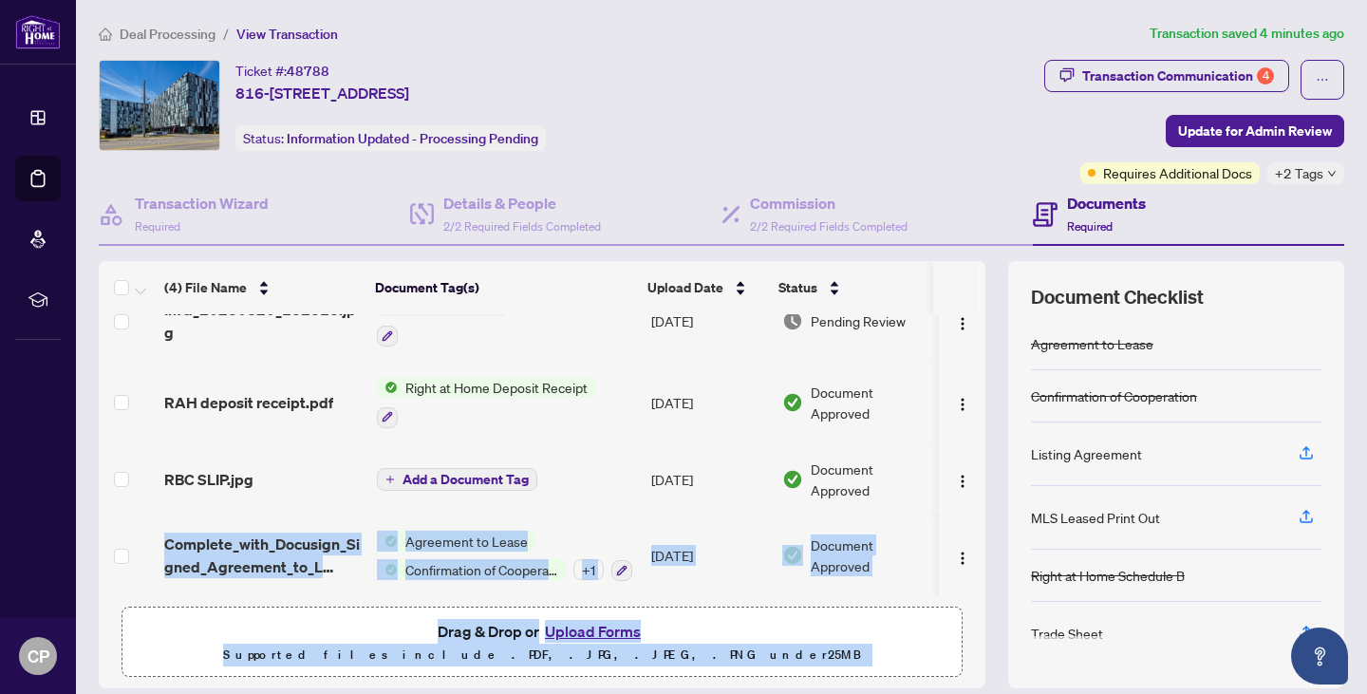
drag, startPoint x: 964, startPoint y: 478, endPoint x: 993, endPoint y: 311, distance: 169.5
click at [993, 311] on div "(4) File Name Document Tag(s) Upload Date Status IMG_20250820_152515.jpg Deposi…" at bounding box center [721, 474] width 1245 height 427
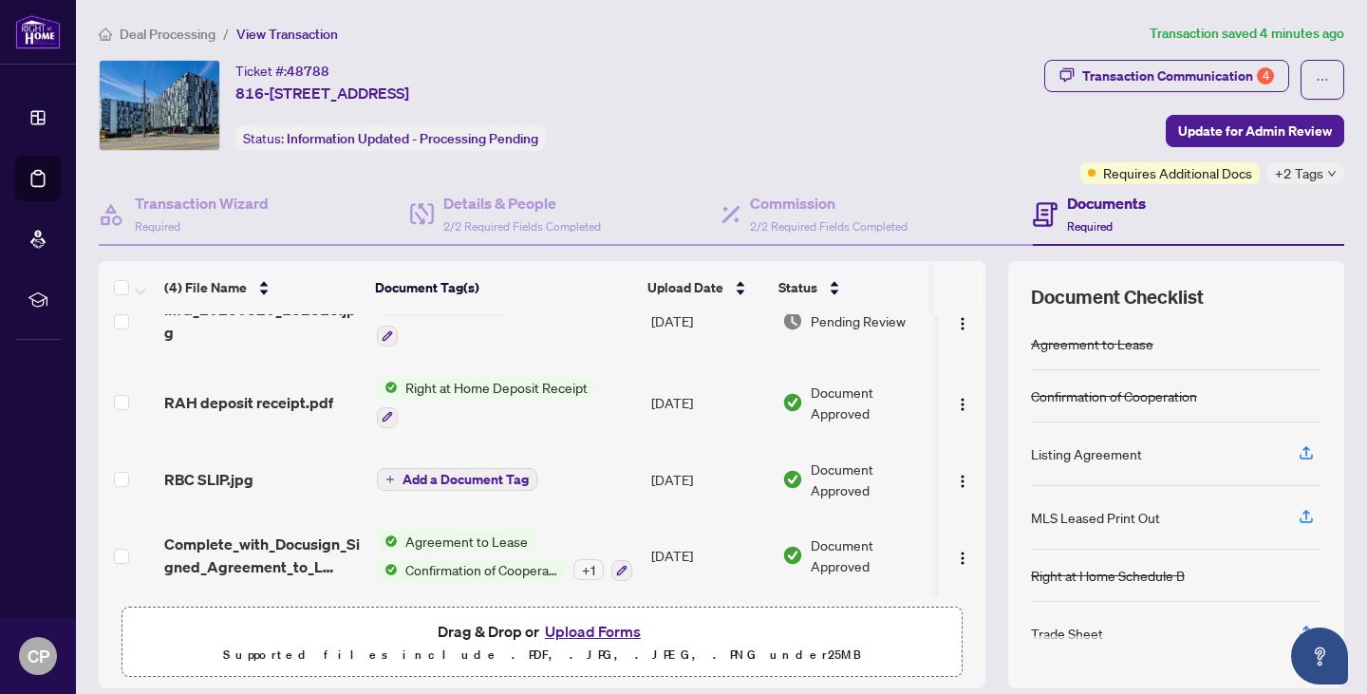
click at [1091, 227] on span "Required" at bounding box center [1090, 226] width 46 height 14
click at [27, 122] on li "Dashboard" at bounding box center [38, 118] width 46 height 46
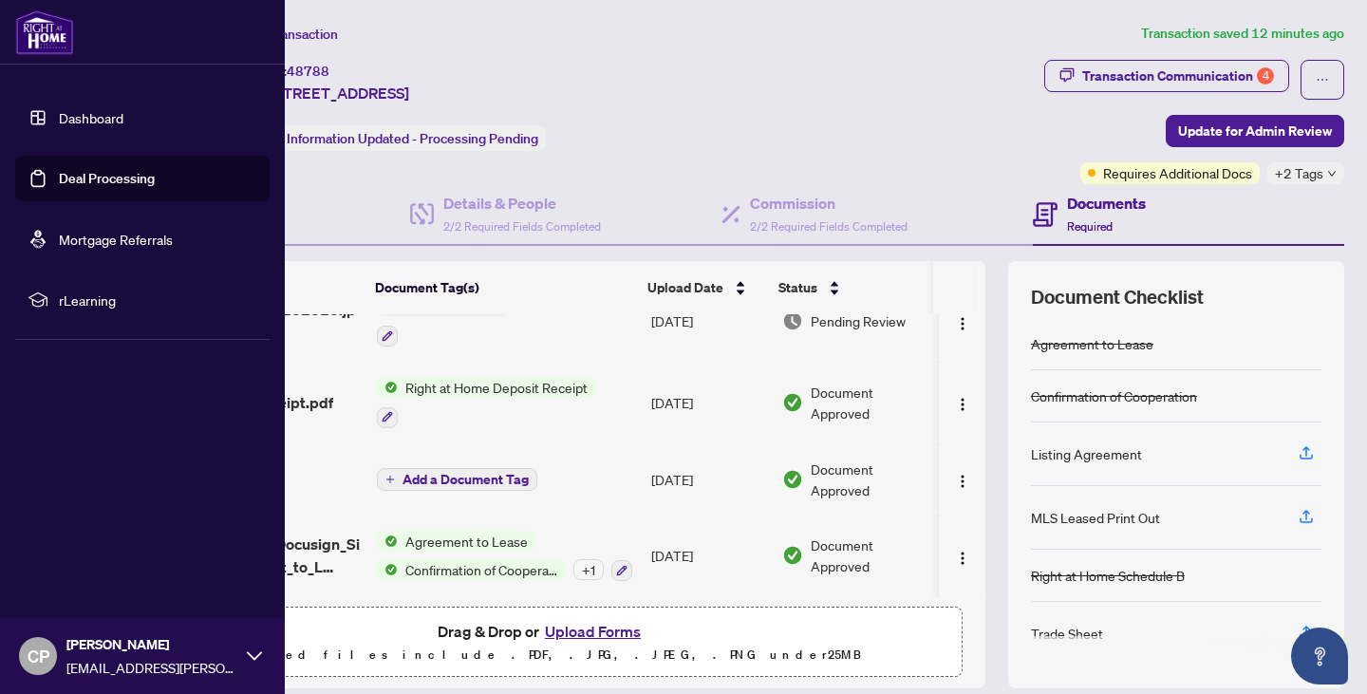
click at [122, 122] on link "Dashboard" at bounding box center [91, 117] width 65 height 17
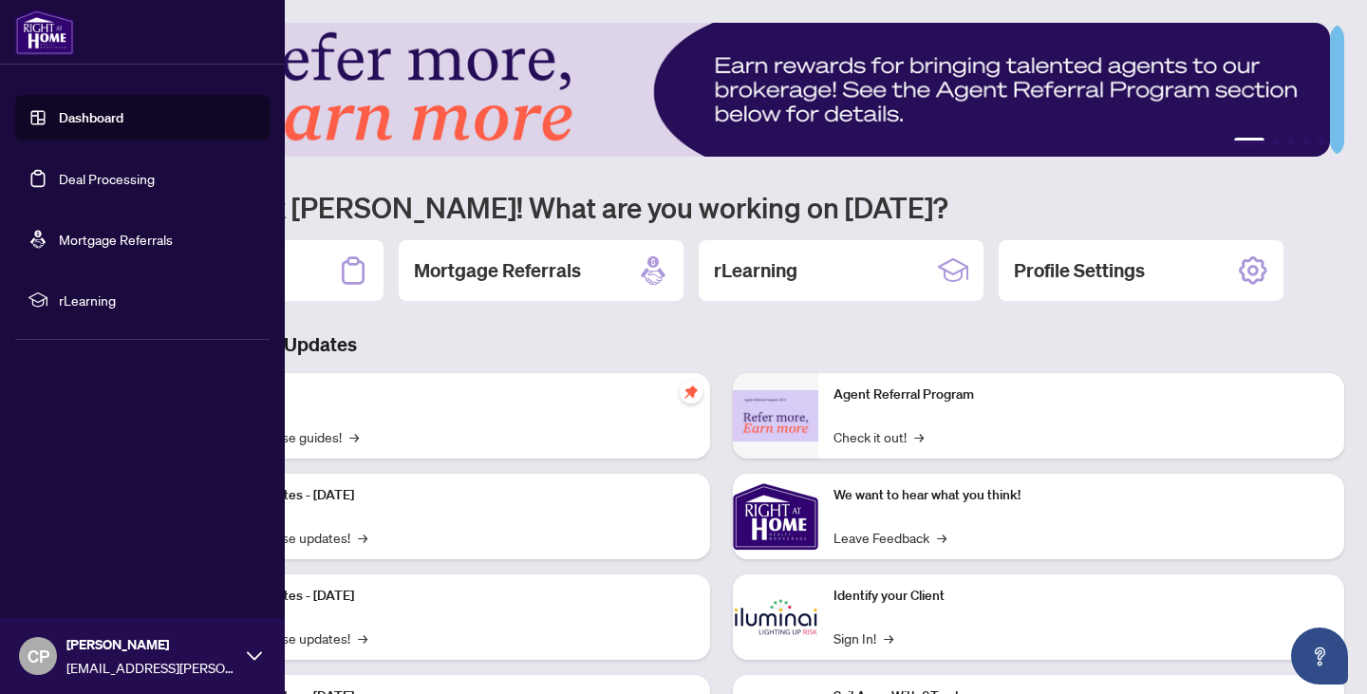
click at [681, 346] on h3 "Brokerage & Industry Updates" at bounding box center [721, 344] width 1245 height 27
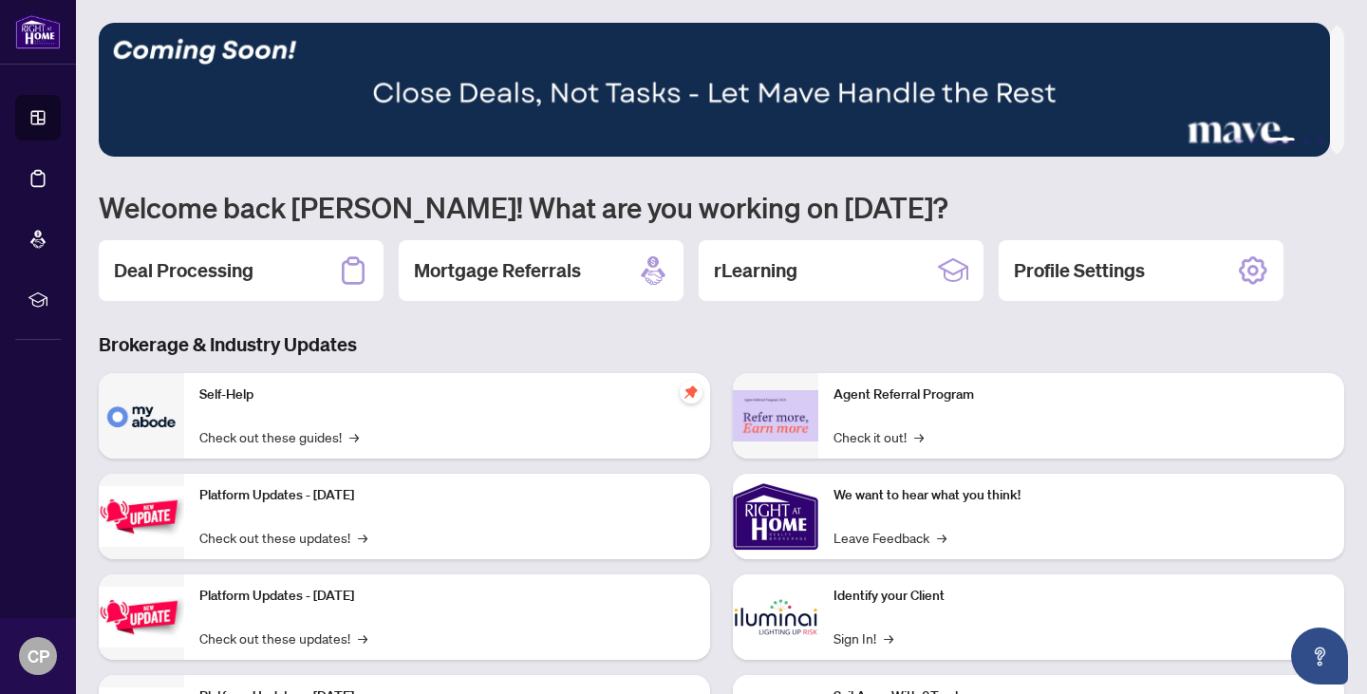
click at [36, 109] on icon at bounding box center [37, 117] width 19 height 19
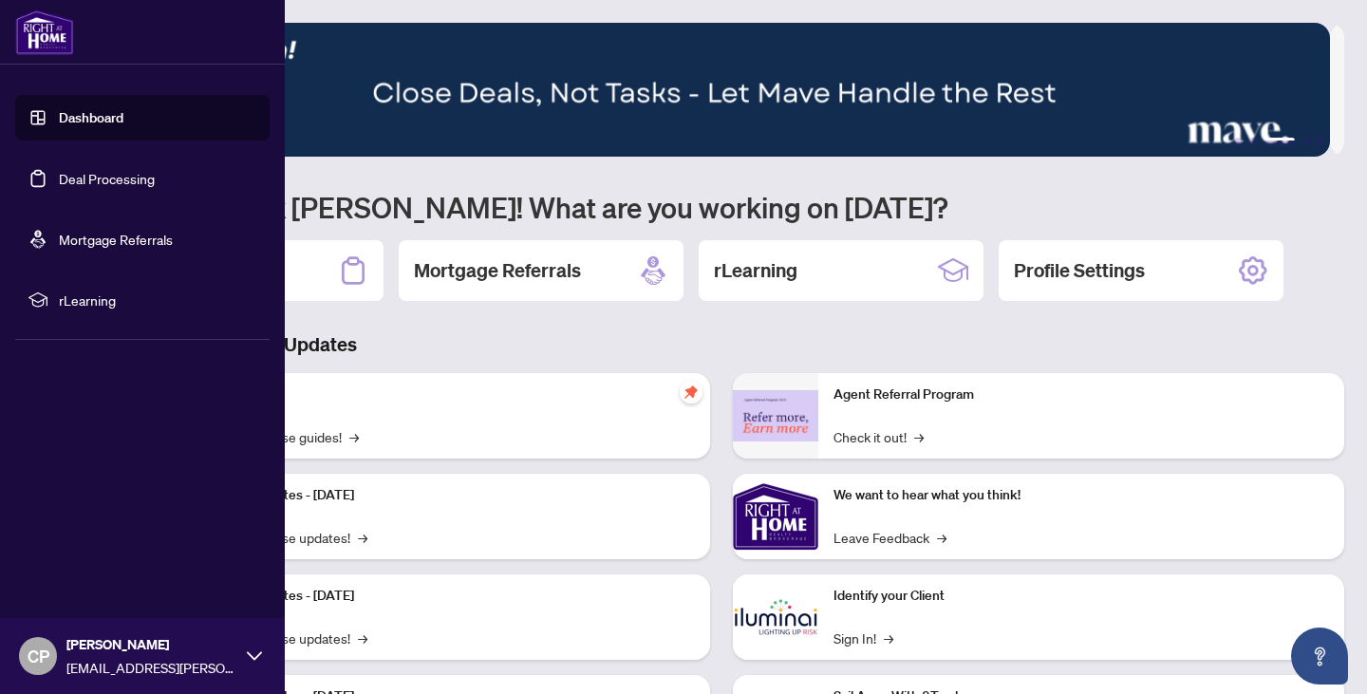
click at [103, 126] on link "Dashboard" at bounding box center [91, 117] width 65 height 17
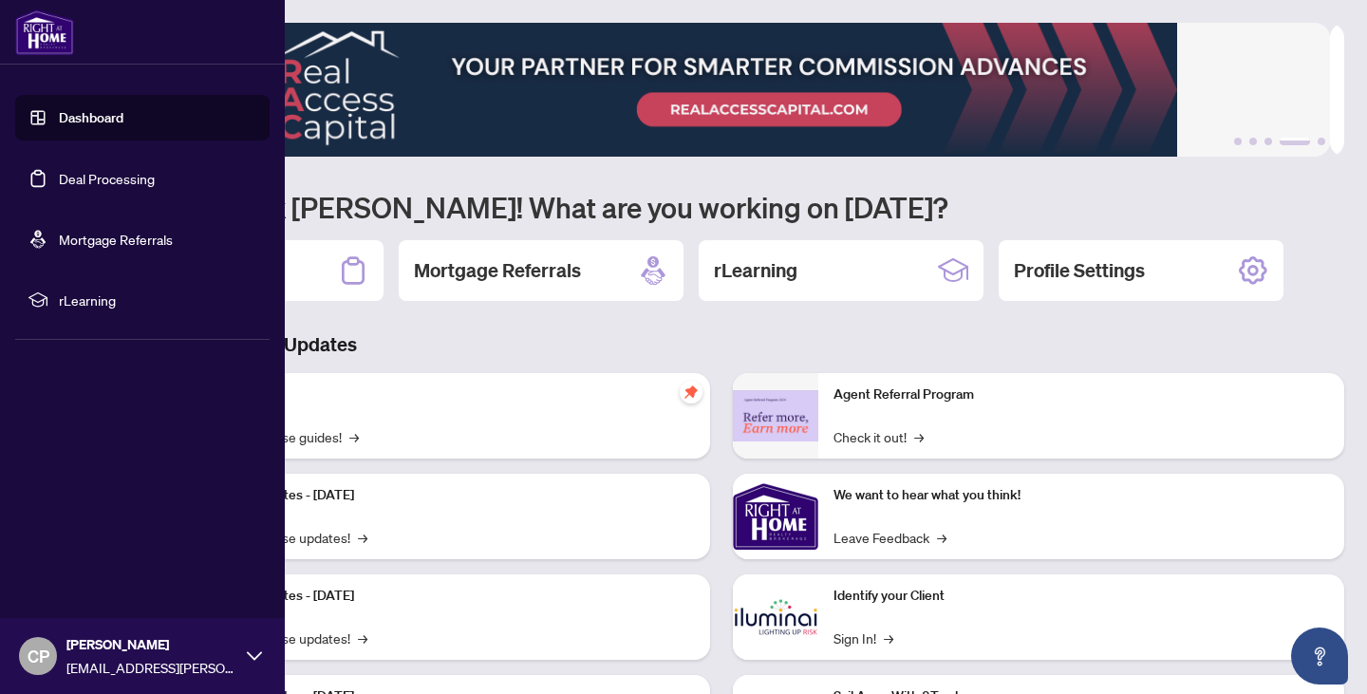
click at [92, 109] on link "Dashboard" at bounding box center [91, 117] width 65 height 17
click at [446, 340] on h3 "Brokerage & Industry Updates" at bounding box center [721, 344] width 1245 height 27
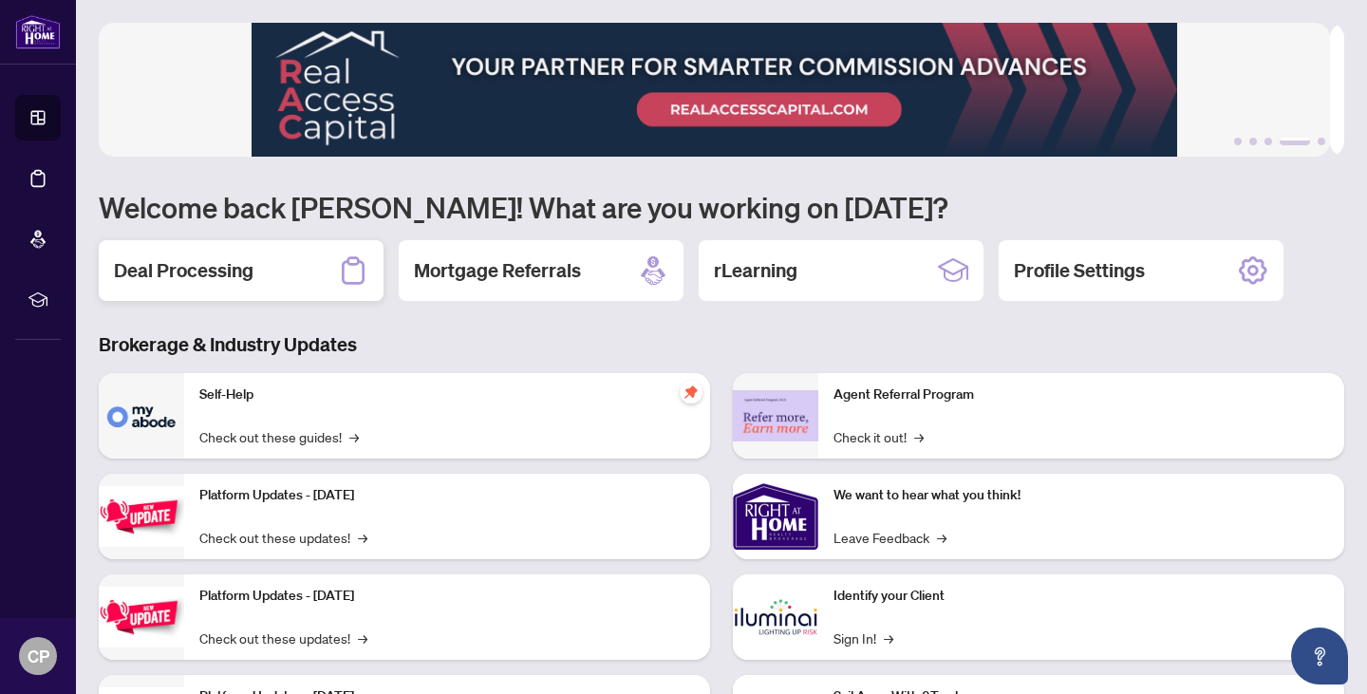
click at [188, 275] on h2 "Deal Processing" at bounding box center [184, 270] width 140 height 27
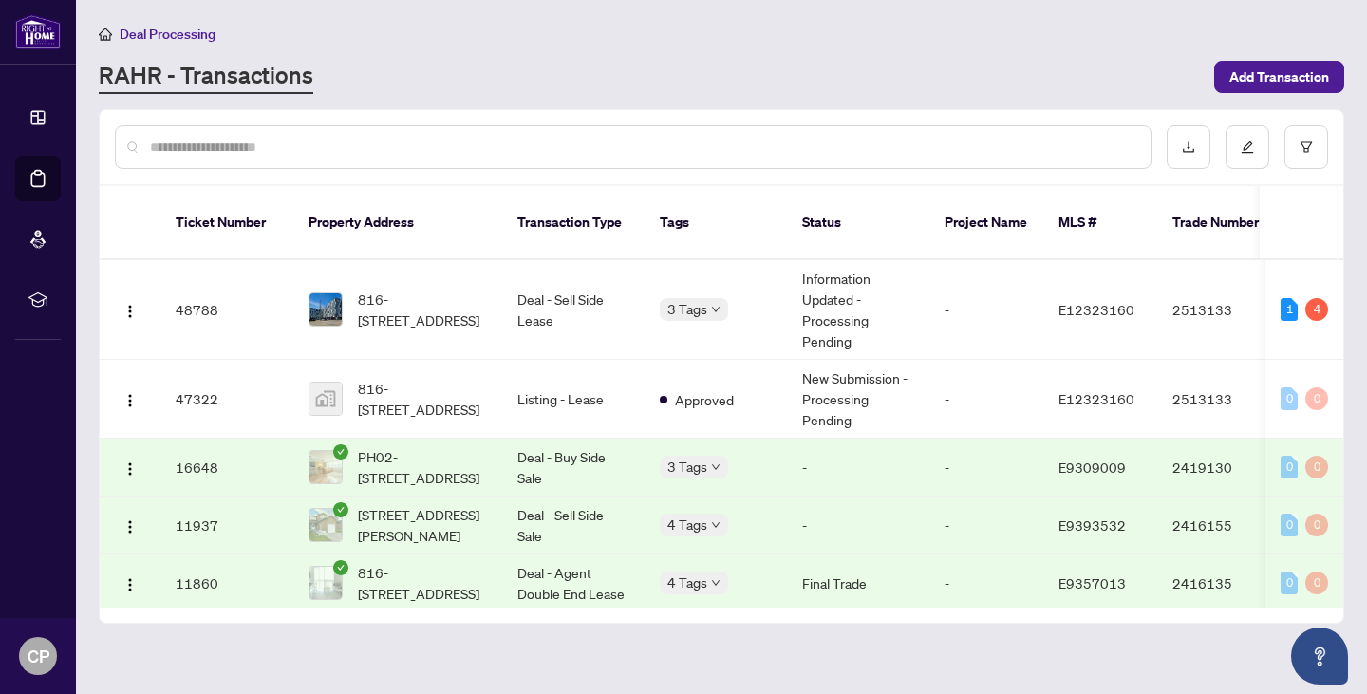
click at [421, 289] on span "816-[STREET_ADDRESS]" at bounding box center [422, 310] width 129 height 42
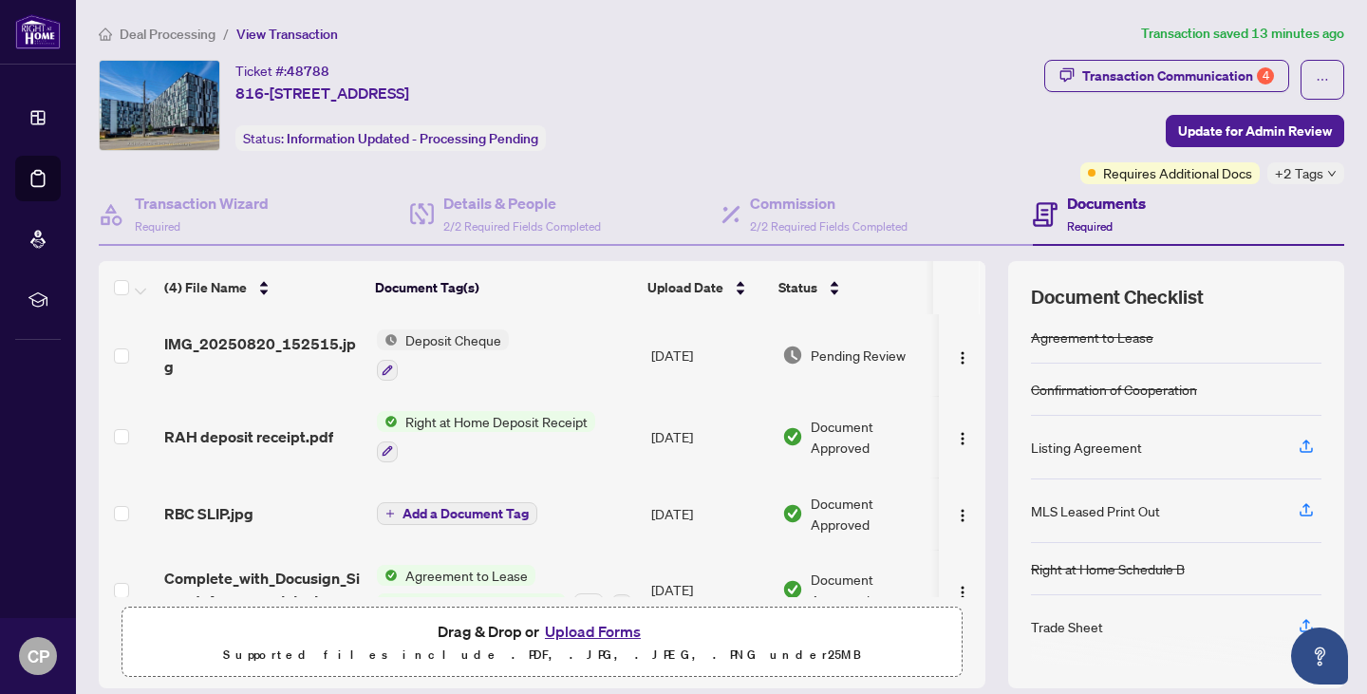
click at [265, 341] on span "IMG_20250820_152515.jpg" at bounding box center [262, 355] width 197 height 46
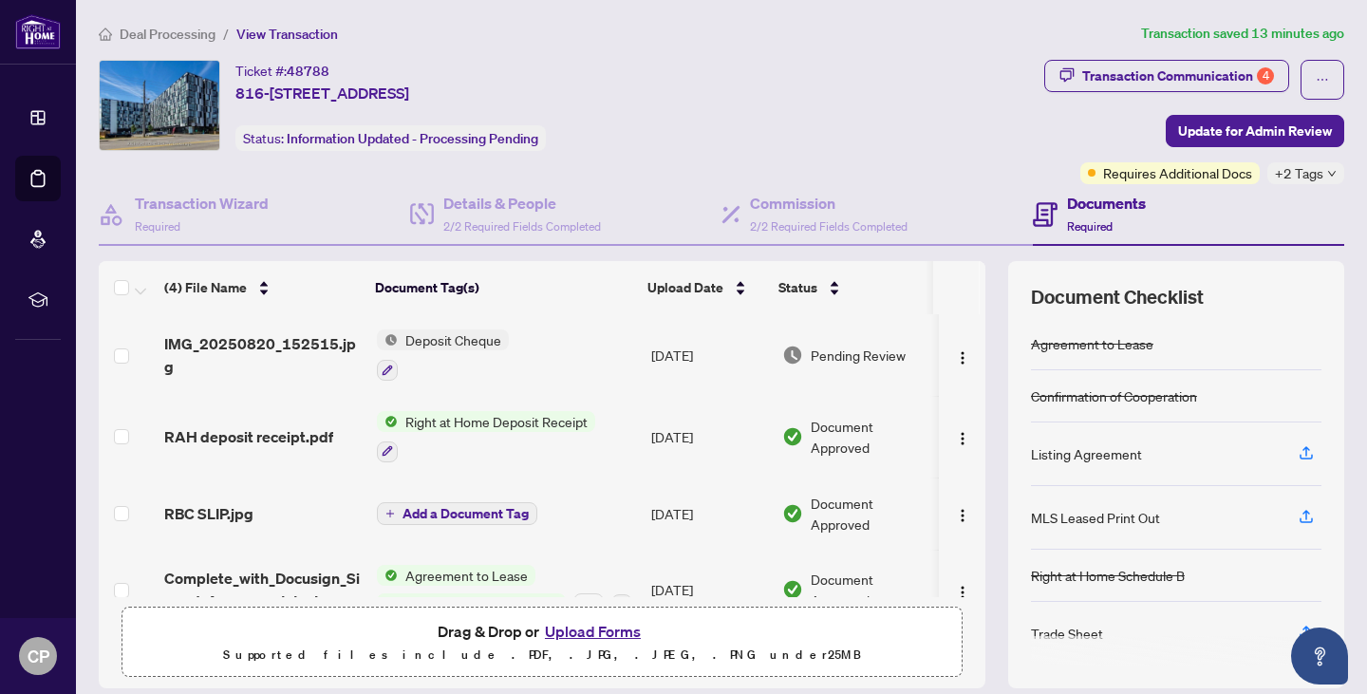
scroll to position [7, 0]
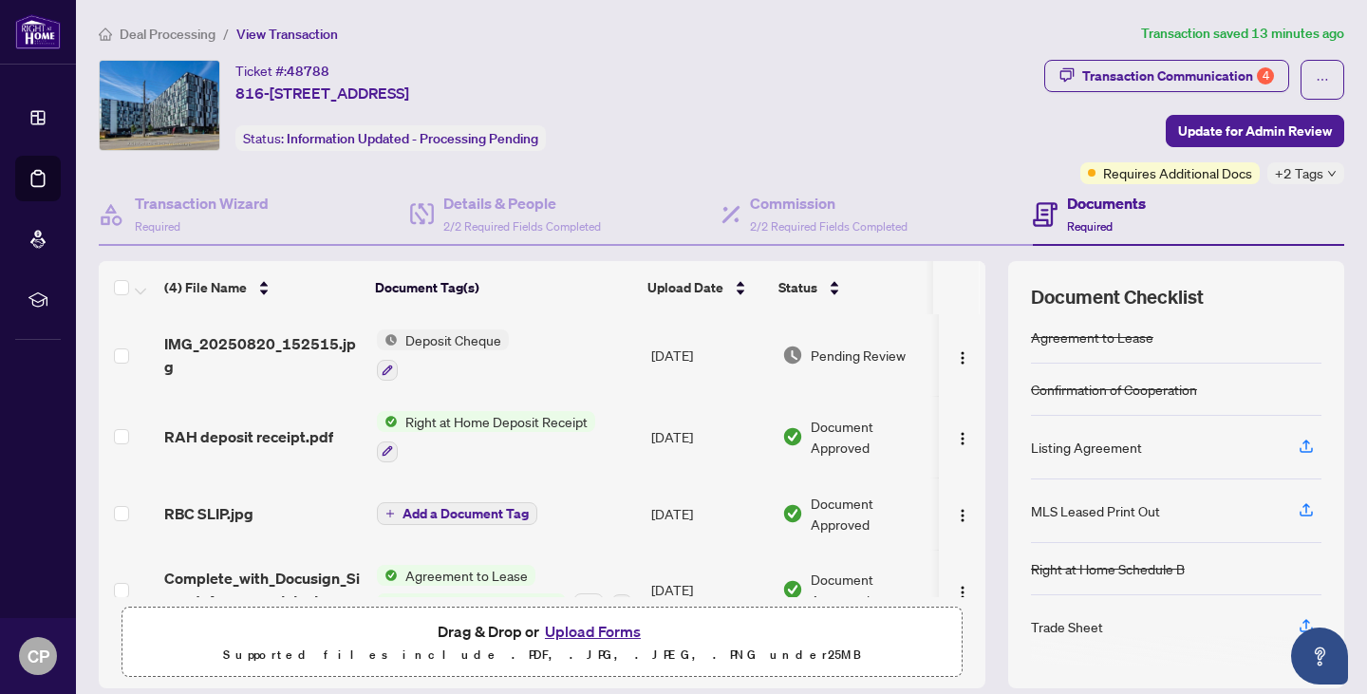
click at [1075, 631] on div "Trade Sheet" at bounding box center [1067, 626] width 72 height 21
click at [1153, 164] on span "Requires Additional Docs" at bounding box center [1177, 172] width 149 height 21
click at [1185, 184] on div "Documents Required" at bounding box center [1188, 215] width 311 height 62
click at [1291, 176] on span "+2 Tags" at bounding box center [1299, 173] width 48 height 22
click at [1298, 439] on icon "button" at bounding box center [1306, 446] width 17 height 17
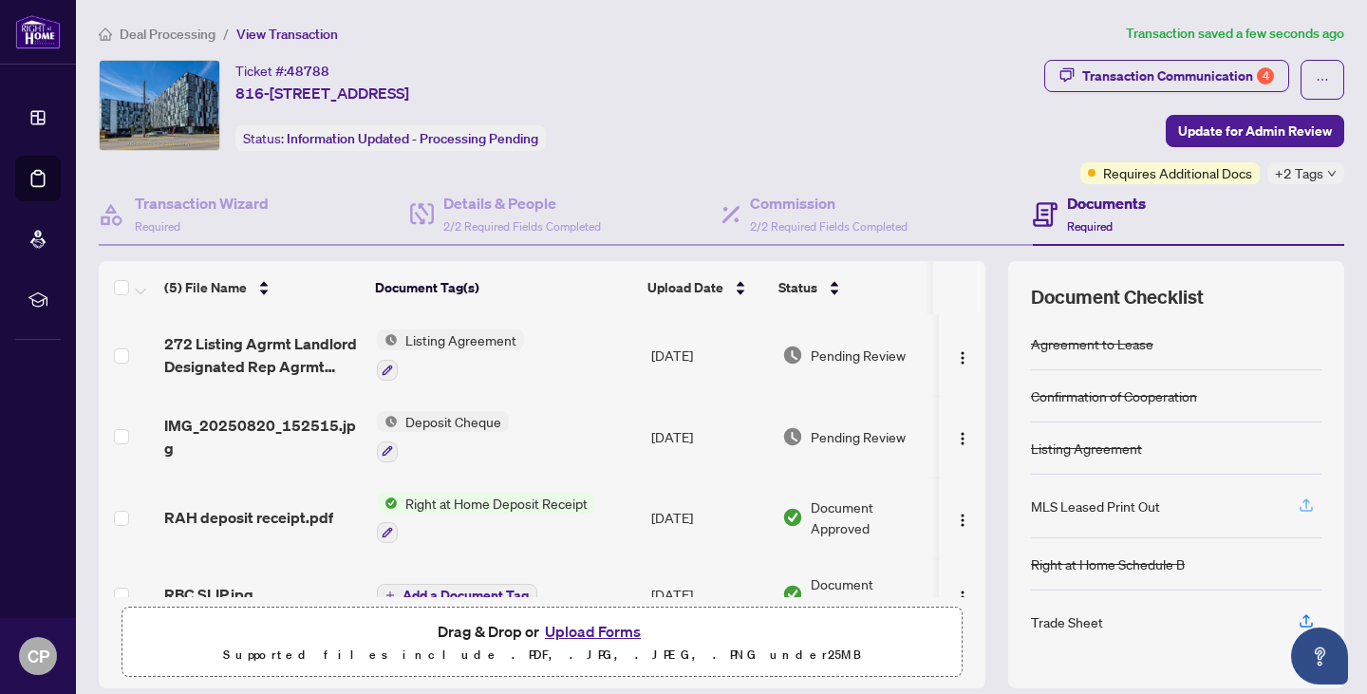
click at [1300, 508] on icon "button" at bounding box center [1306, 508] width 13 height 5
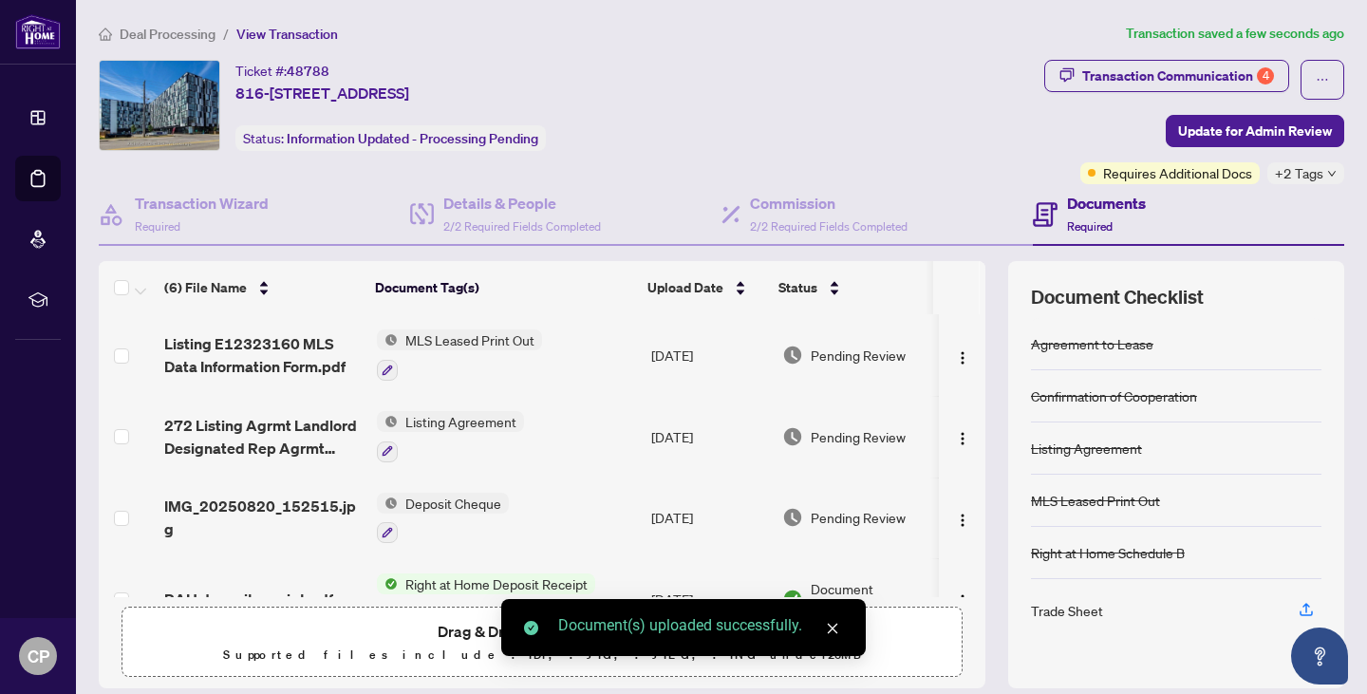
scroll to position [129, 0]
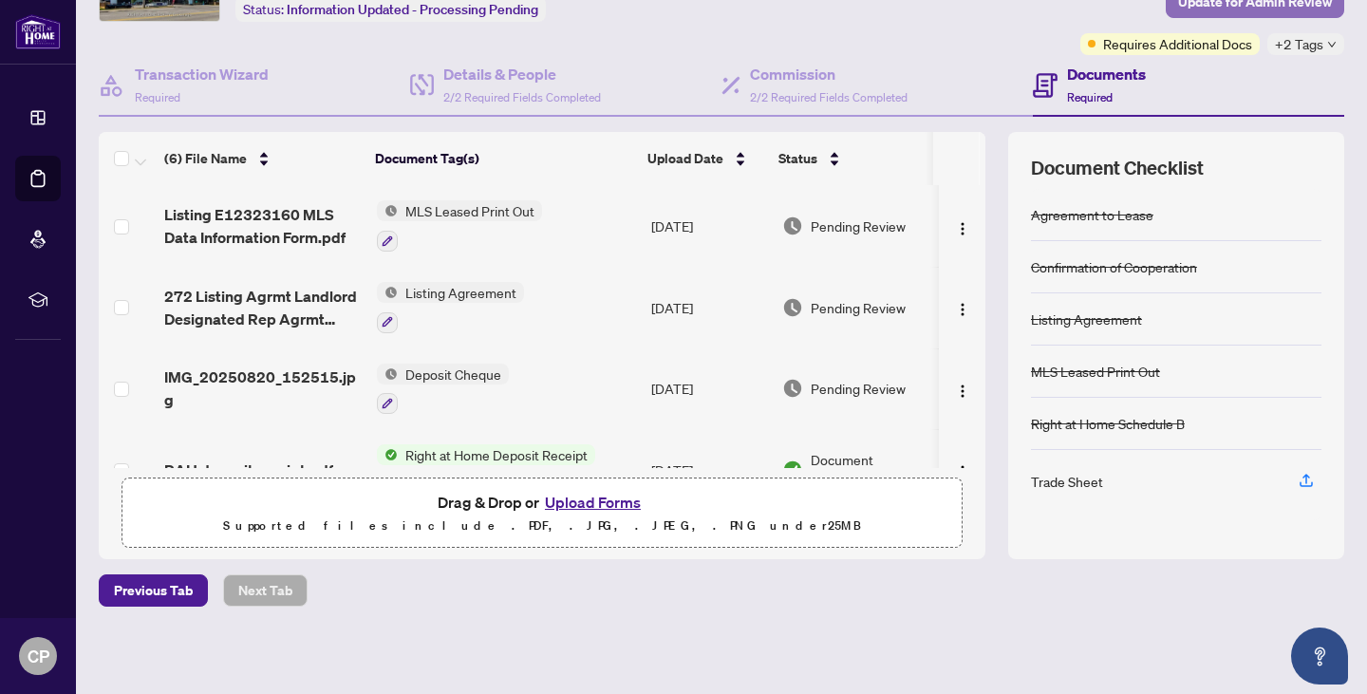
click at [1179, 7] on span "Update for Admin Review" at bounding box center [1255, 2] width 154 height 30
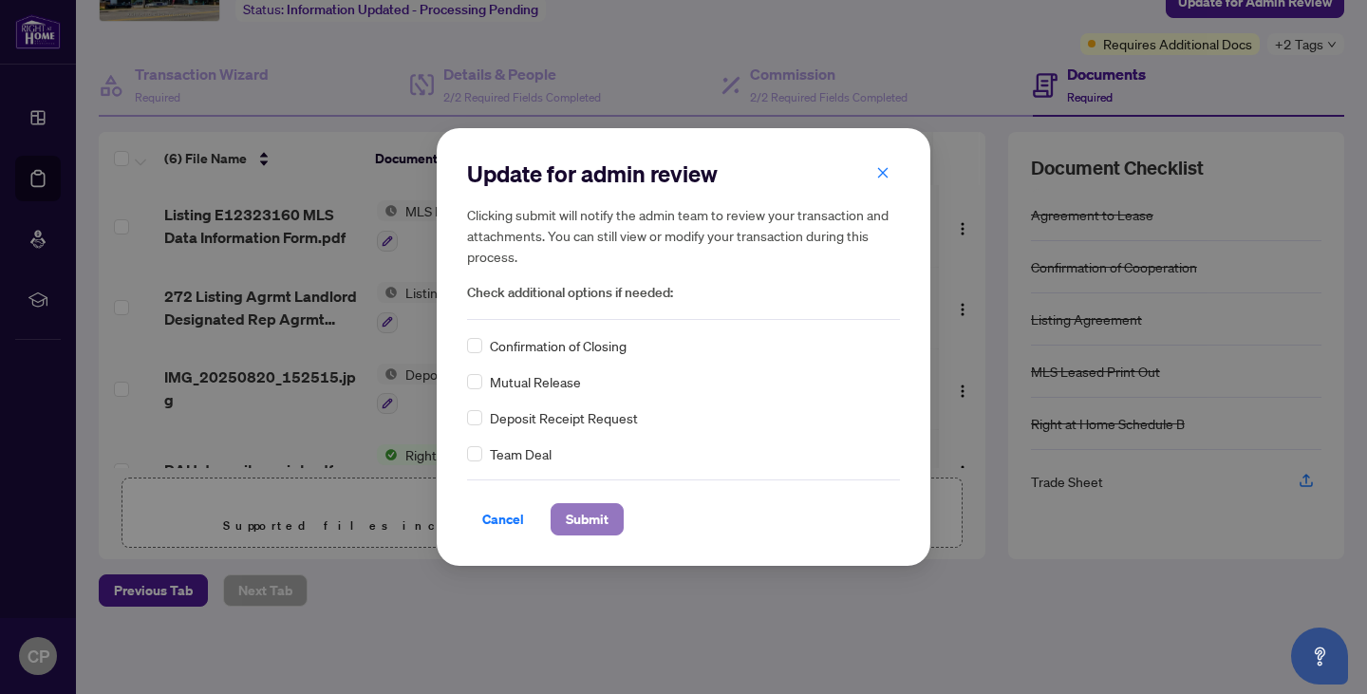
click at [566, 516] on span "Submit" at bounding box center [587, 519] width 43 height 30
click at [29, 121] on div "Update for admin review Clicking submit will notify the admin team to review yo…" at bounding box center [683, 347] width 1367 height 694
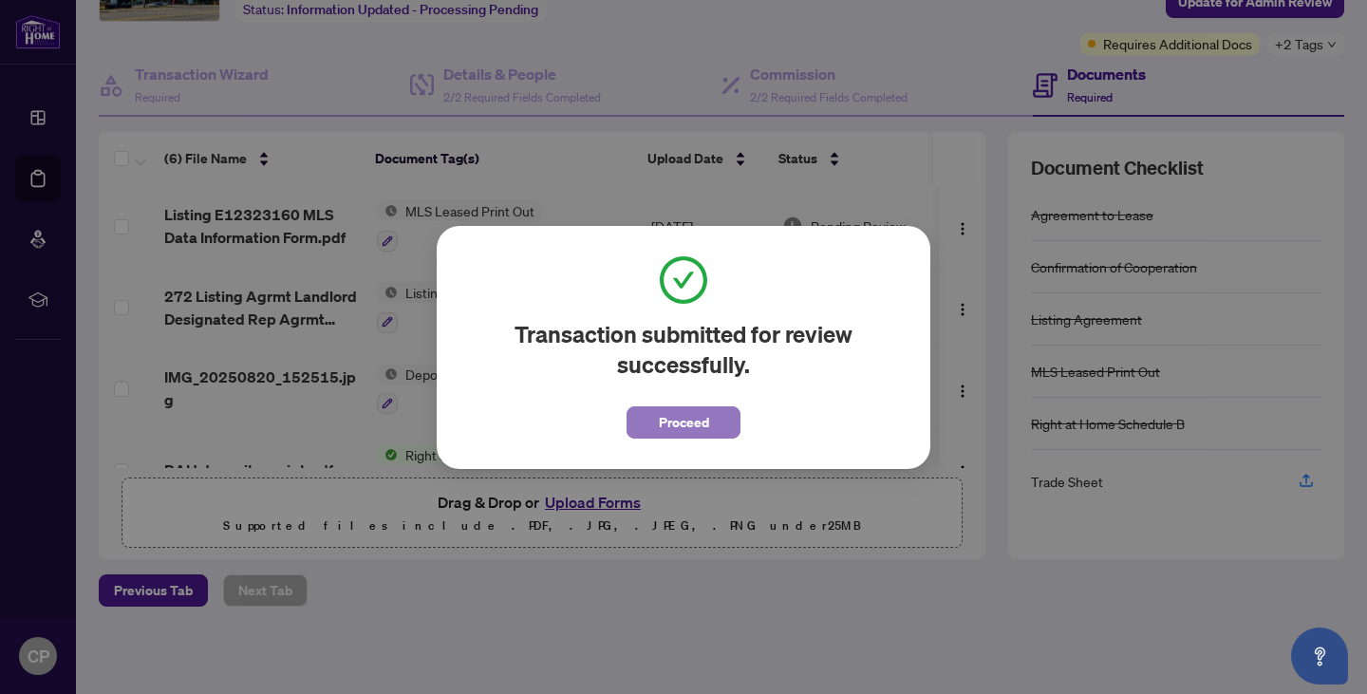
click at [682, 434] on span "Proceed" at bounding box center [684, 422] width 50 height 30
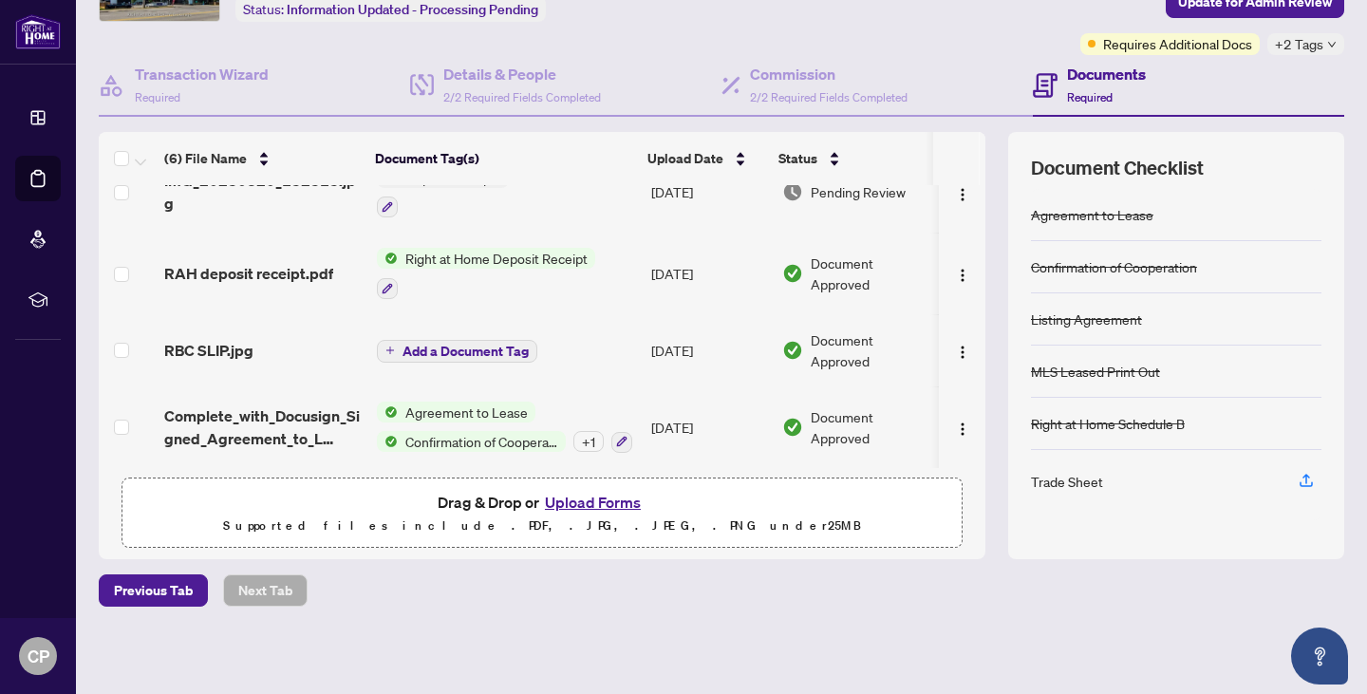
scroll to position [0, 0]
